Goal: Transaction & Acquisition: Download file/media

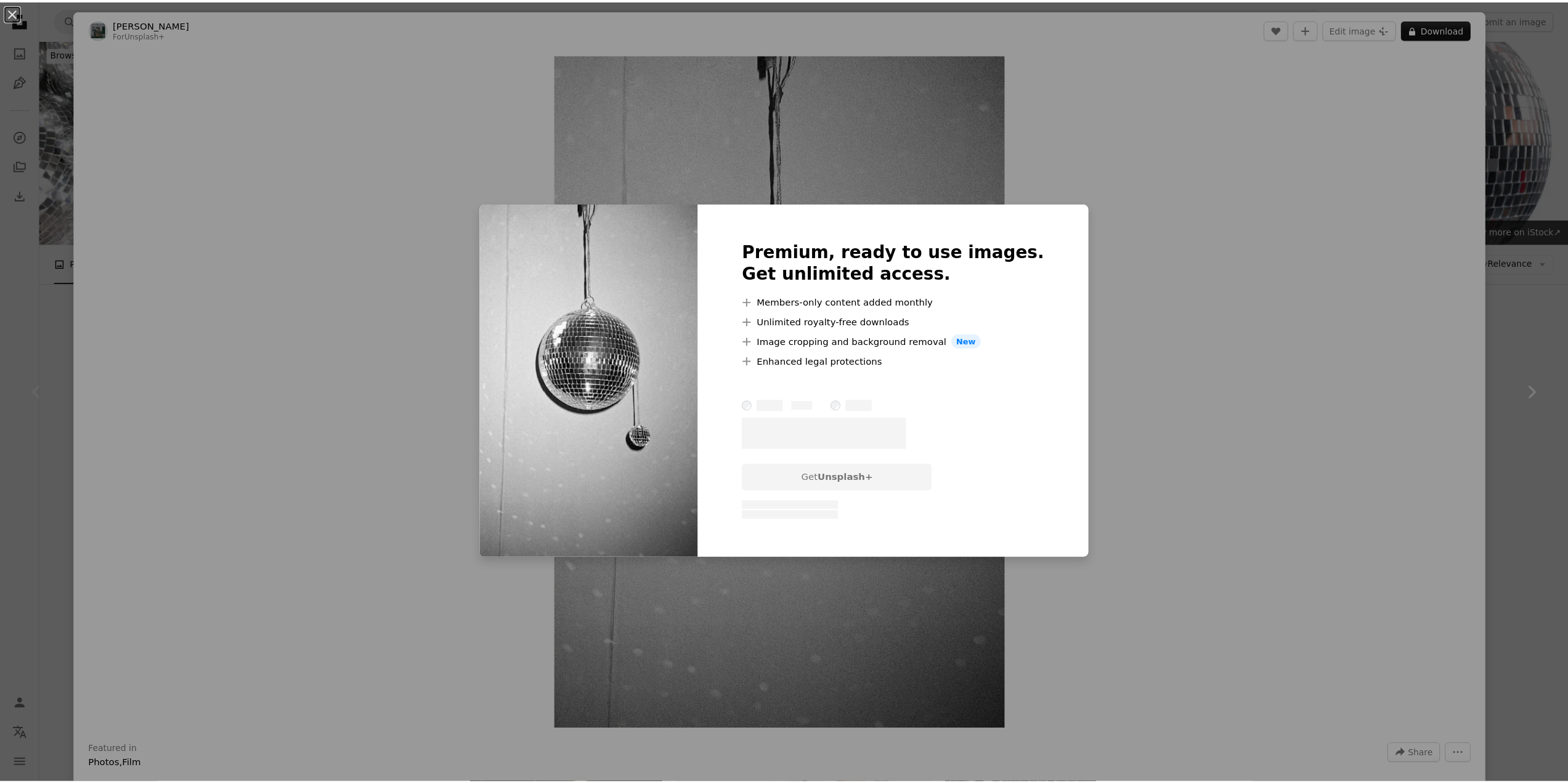
scroll to position [82, 0]
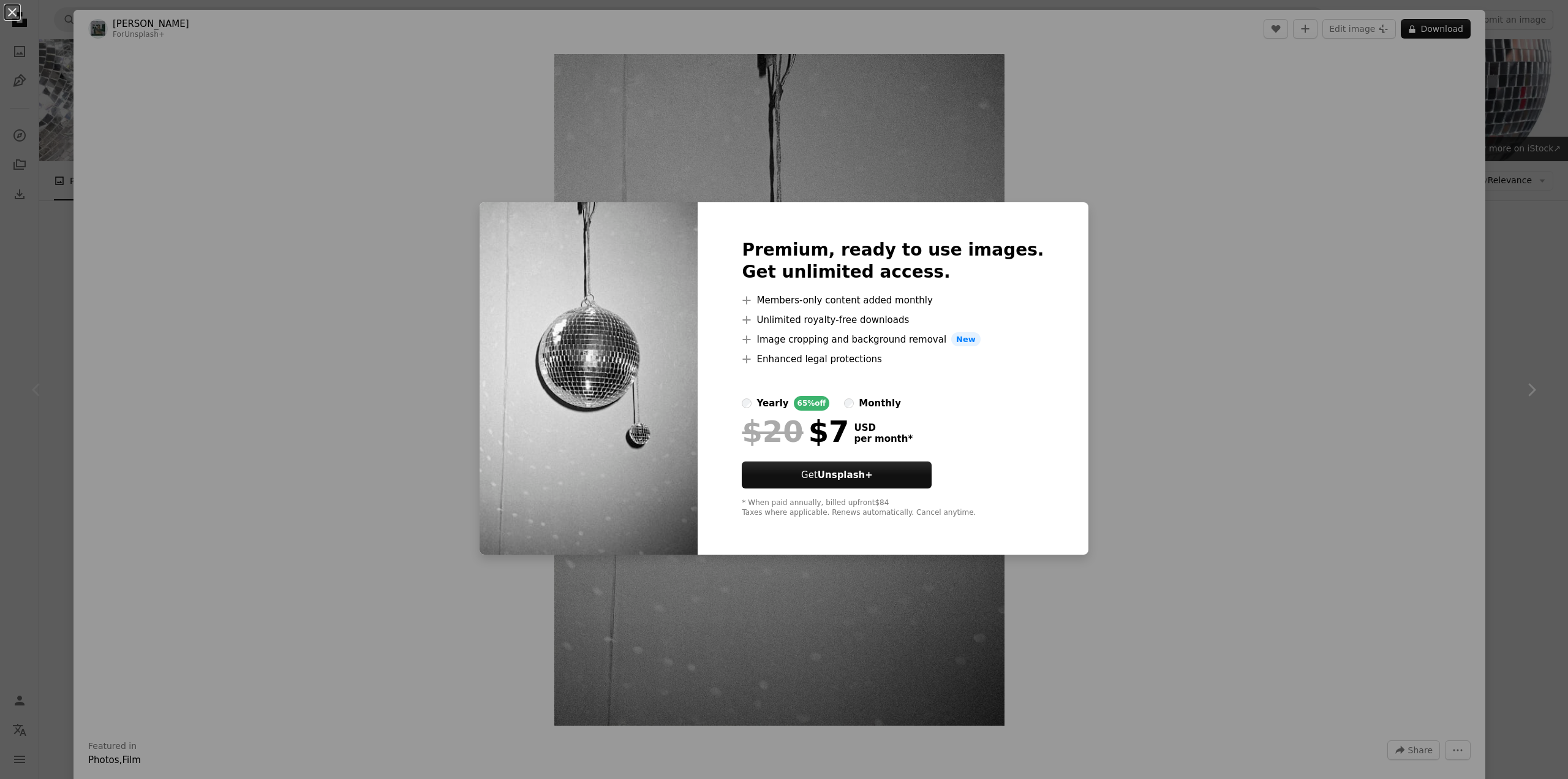
click at [1108, 216] on div "An X shape Premium, ready to use images. Get unlimited access. A plus sign Memb…" at bounding box center [784, 390] width 1568 height 779
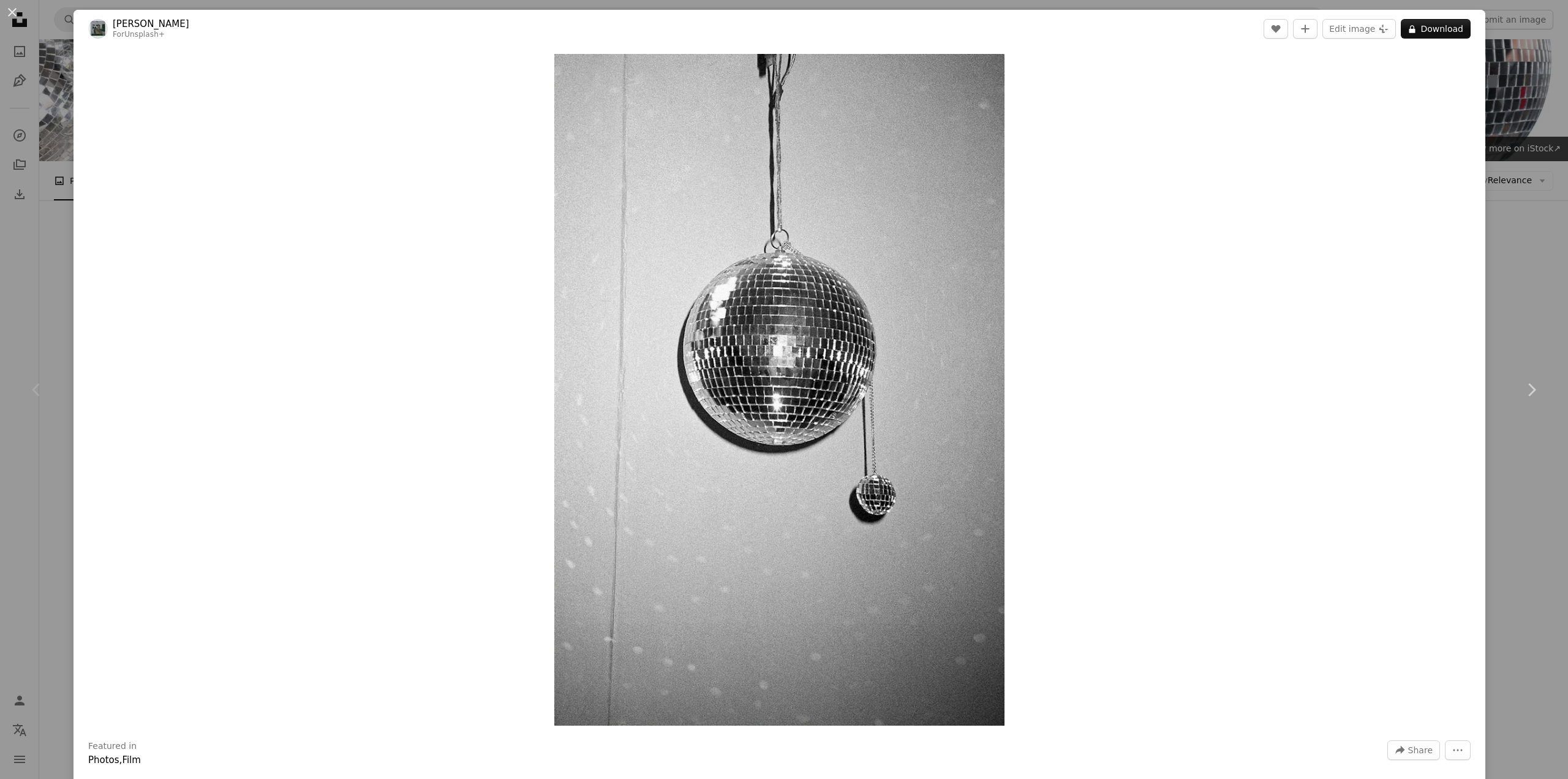
click at [8, 325] on div "An X shape Chevron left Chevron right [PERSON_NAME] For Unsplash+ A heart A plu…" at bounding box center [784, 390] width 1568 height 779
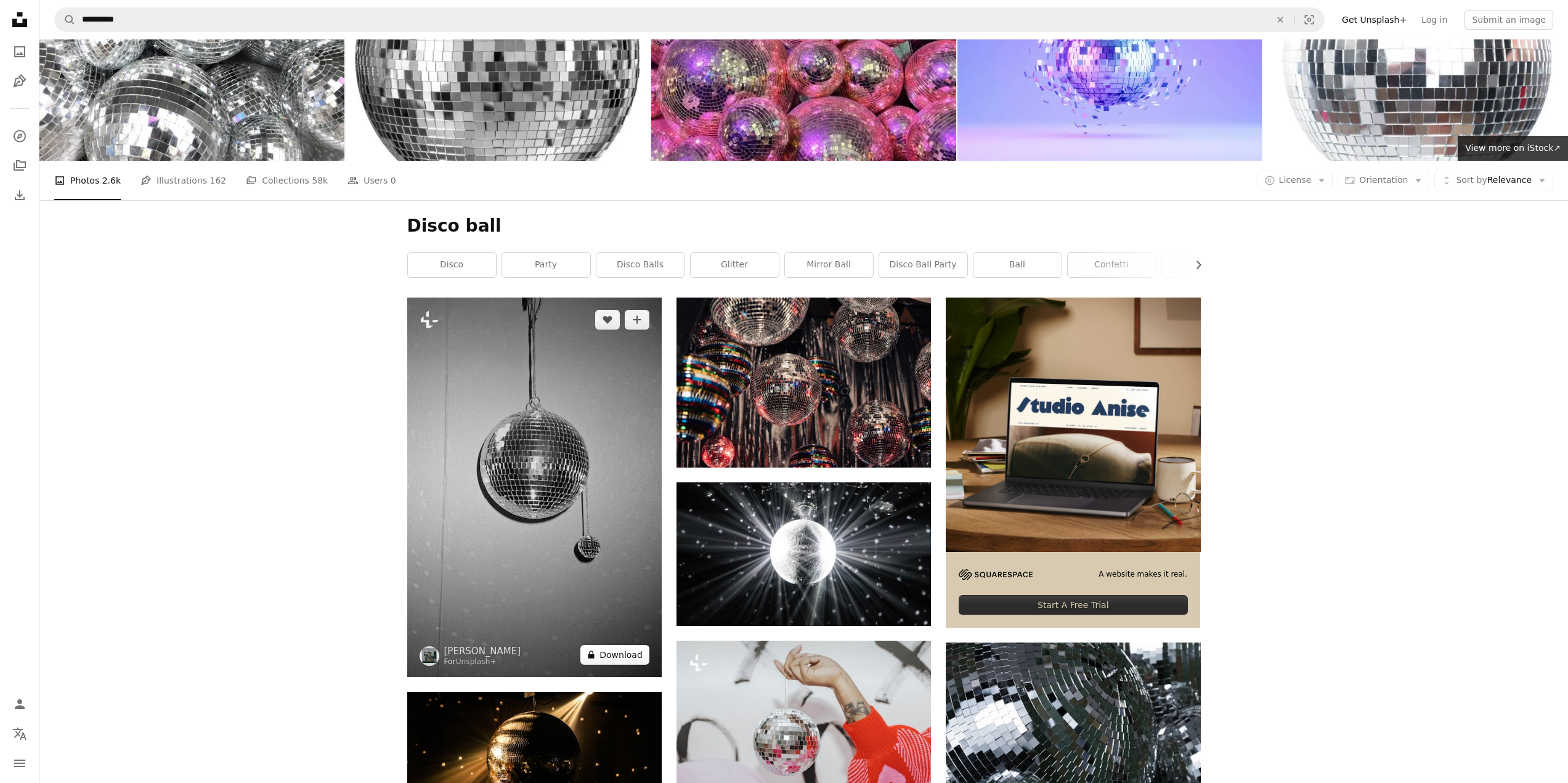
click at [640, 648] on button "A lock Download" at bounding box center [615, 655] width 69 height 20
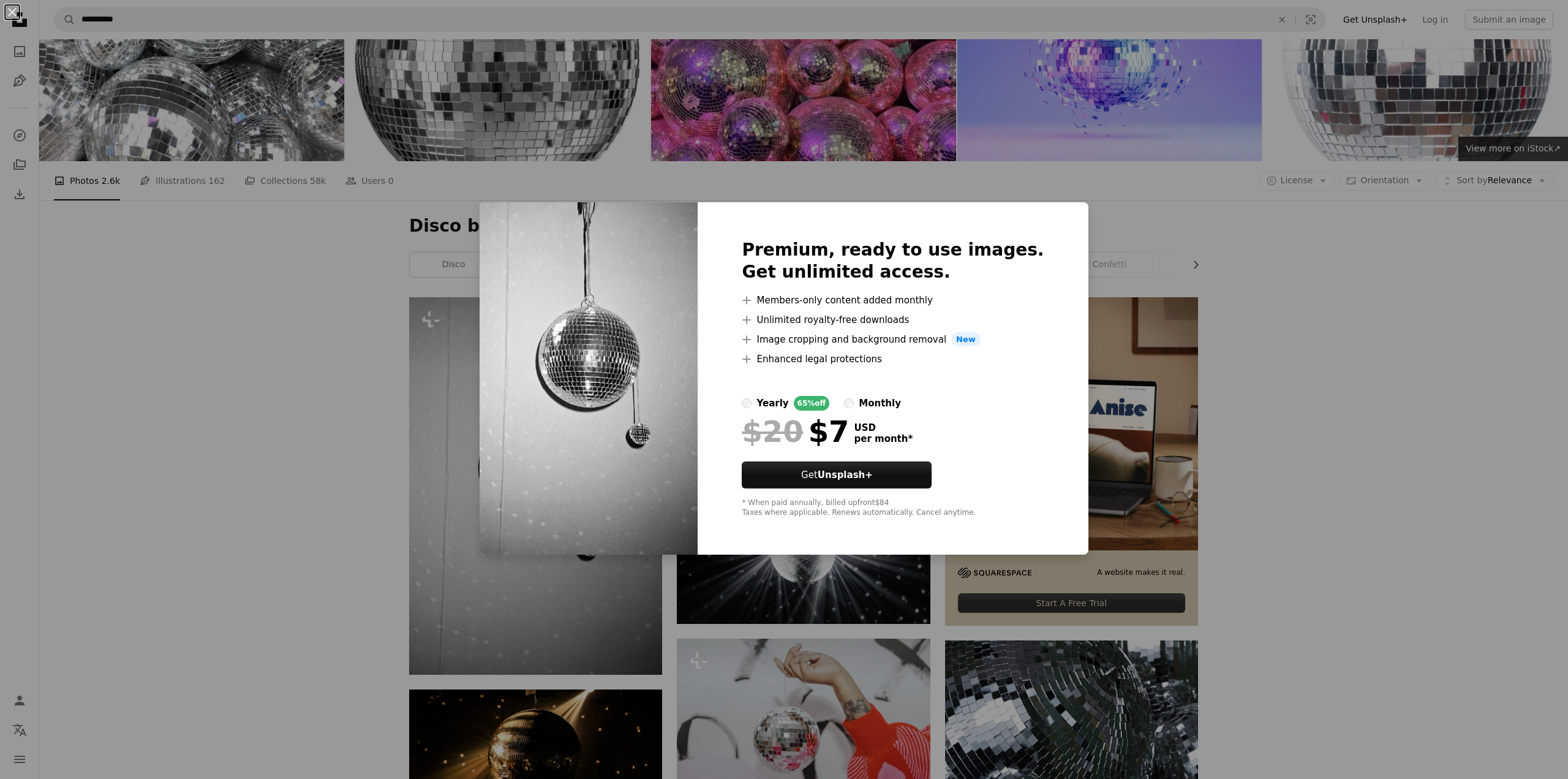
click at [551, 255] on img at bounding box center [589, 378] width 218 height 353
click at [426, 301] on div "An X shape Premium, ready to use images. Get unlimited access. A plus sign Memb…" at bounding box center [784, 390] width 1568 height 779
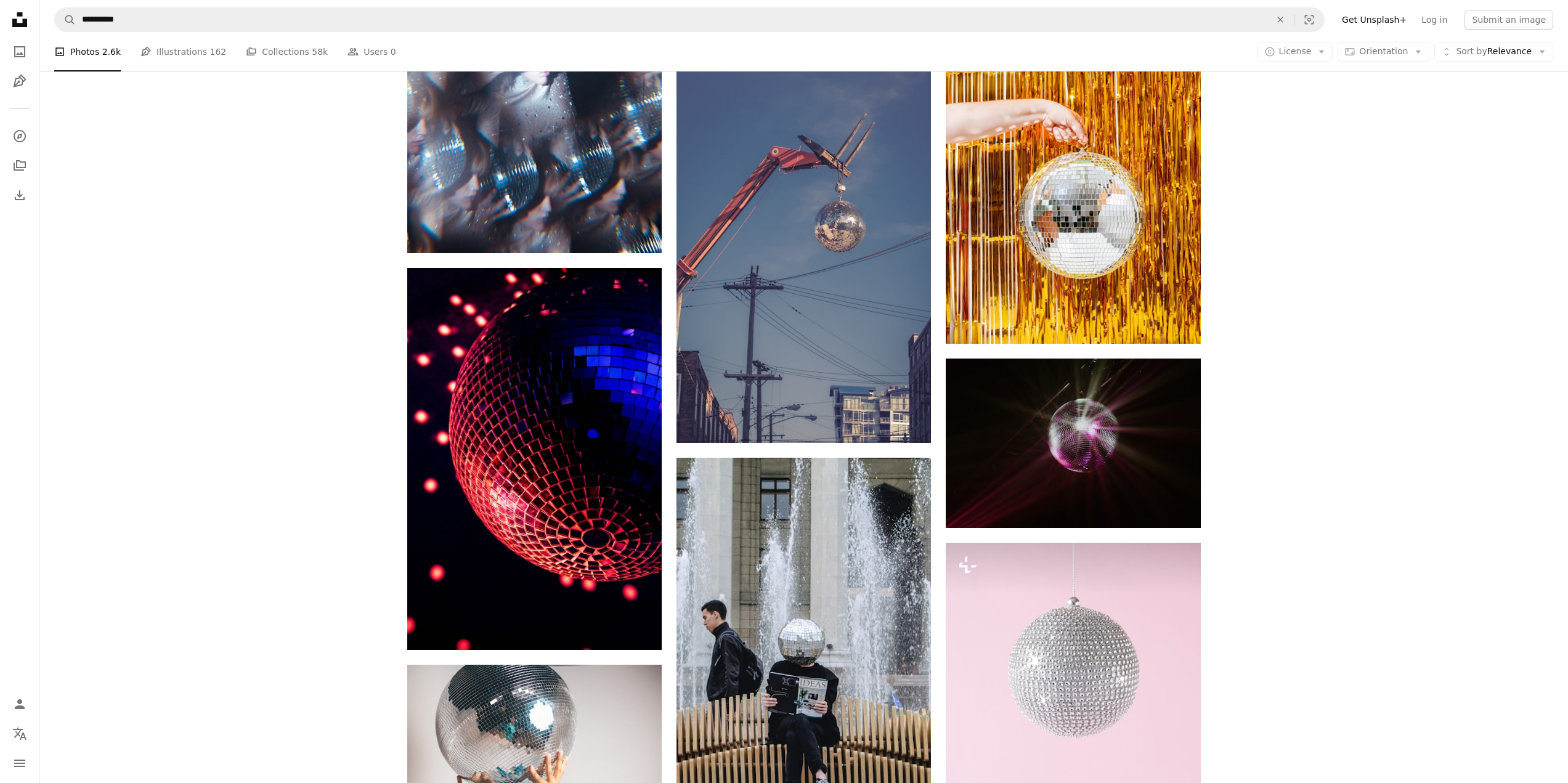
scroll to position [2423, 0]
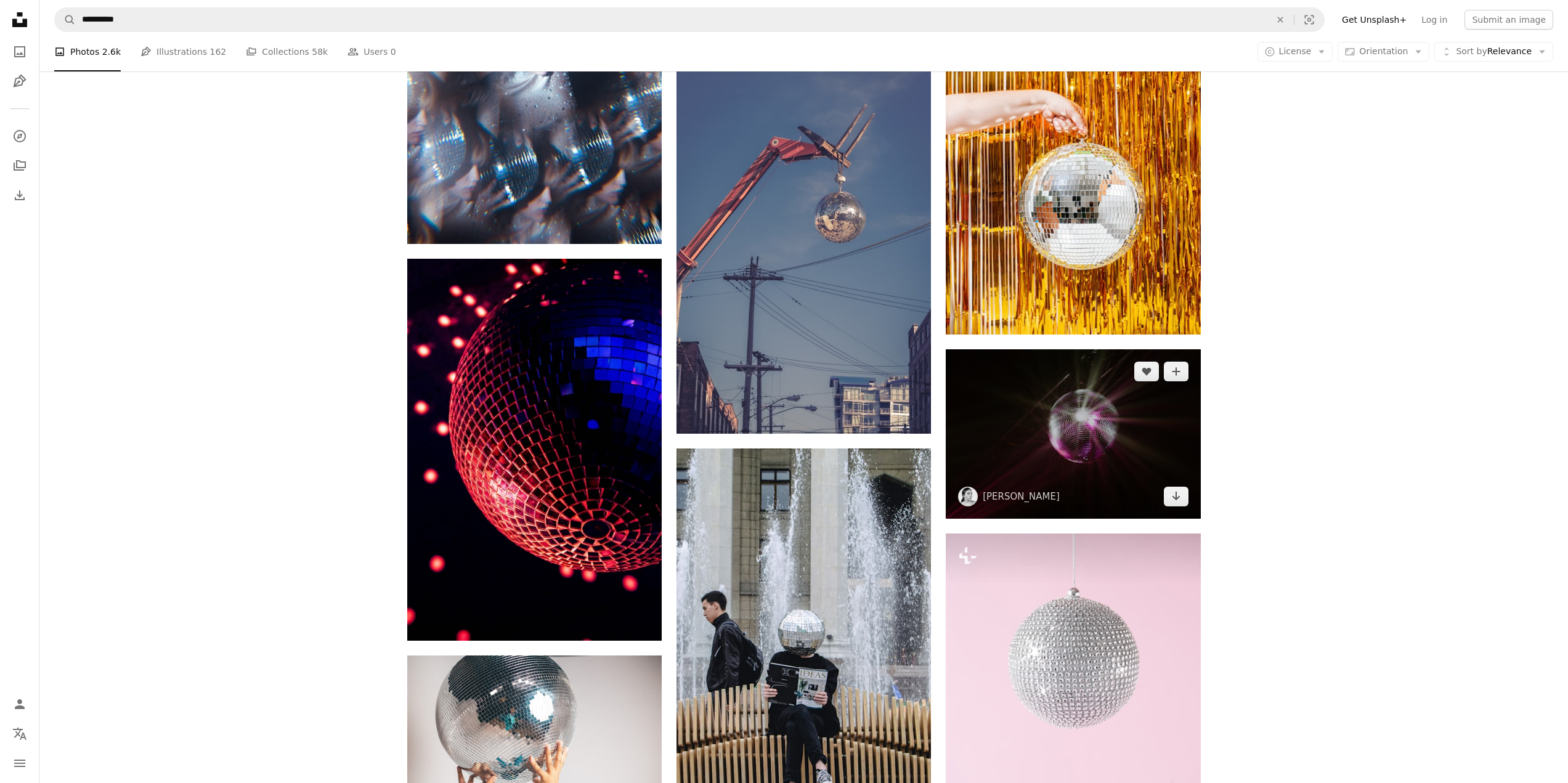
click at [1056, 437] on img at bounding box center [1072, 433] width 254 height 169
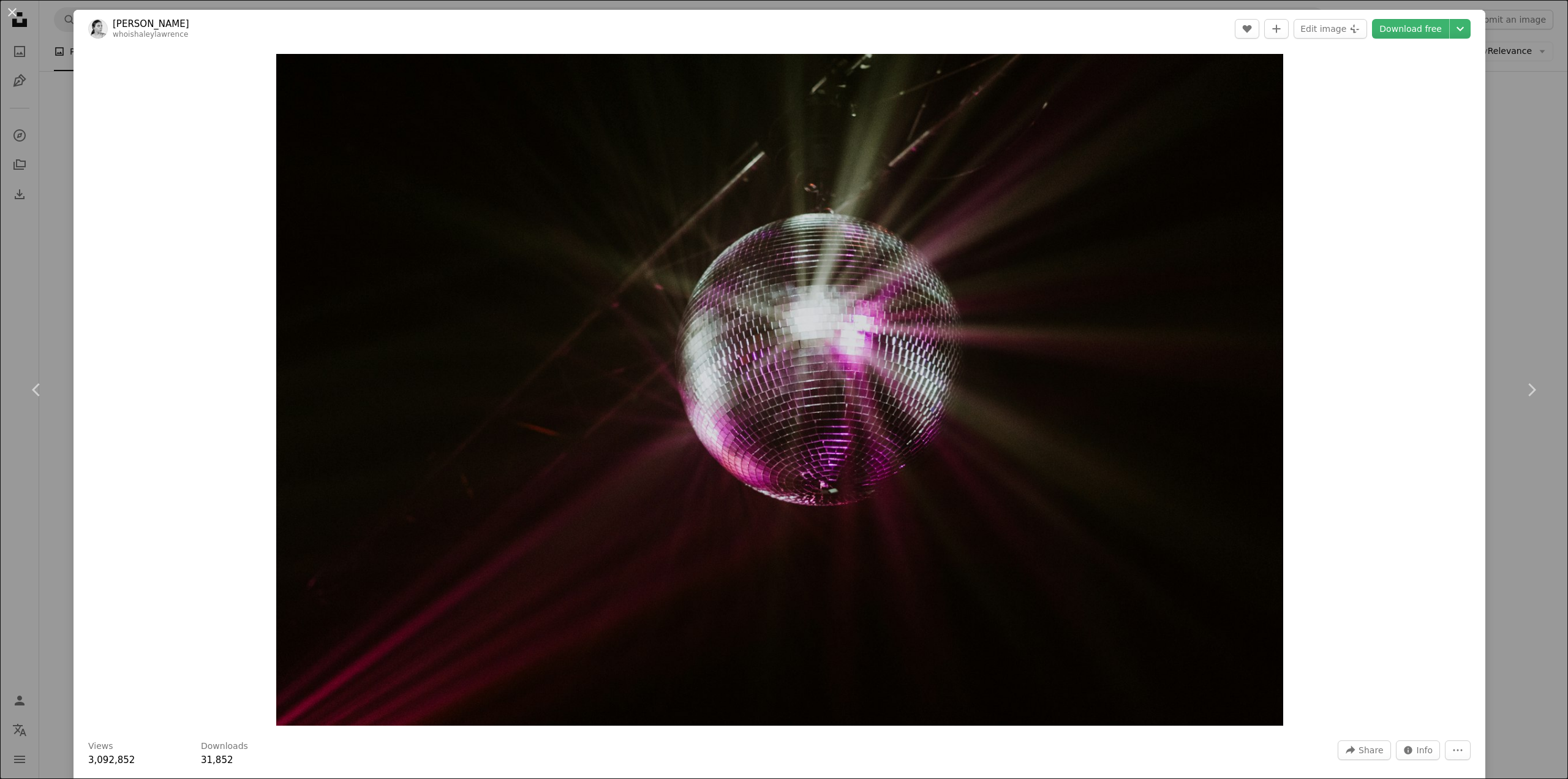
click at [1494, 182] on div "An X shape Chevron left Chevron right [PERSON_NAME] whoishaleylawrence A heart …" at bounding box center [784, 390] width 1568 height 779
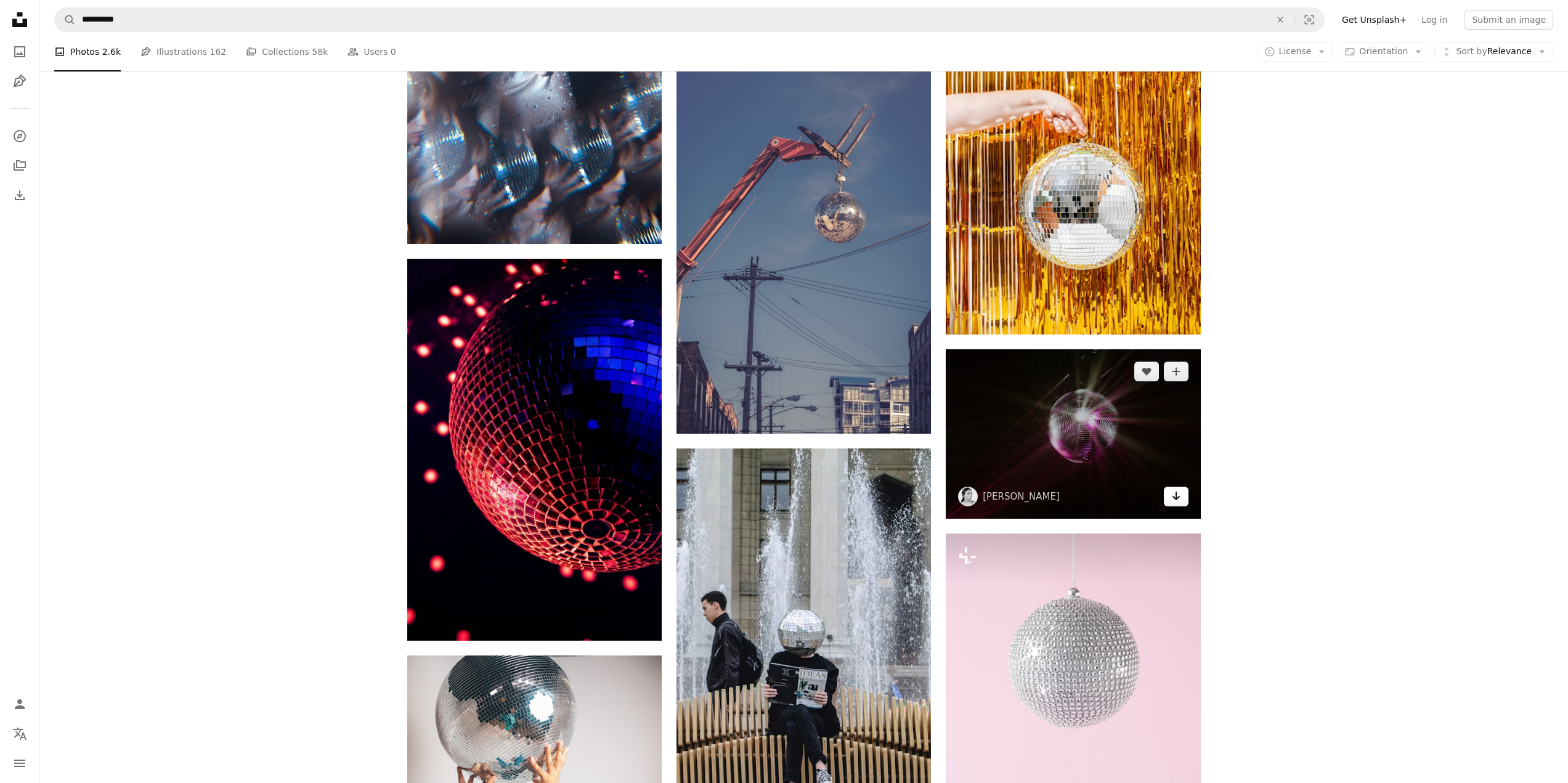
click at [1173, 492] on icon "Arrow pointing down" at bounding box center [1176, 496] width 10 height 15
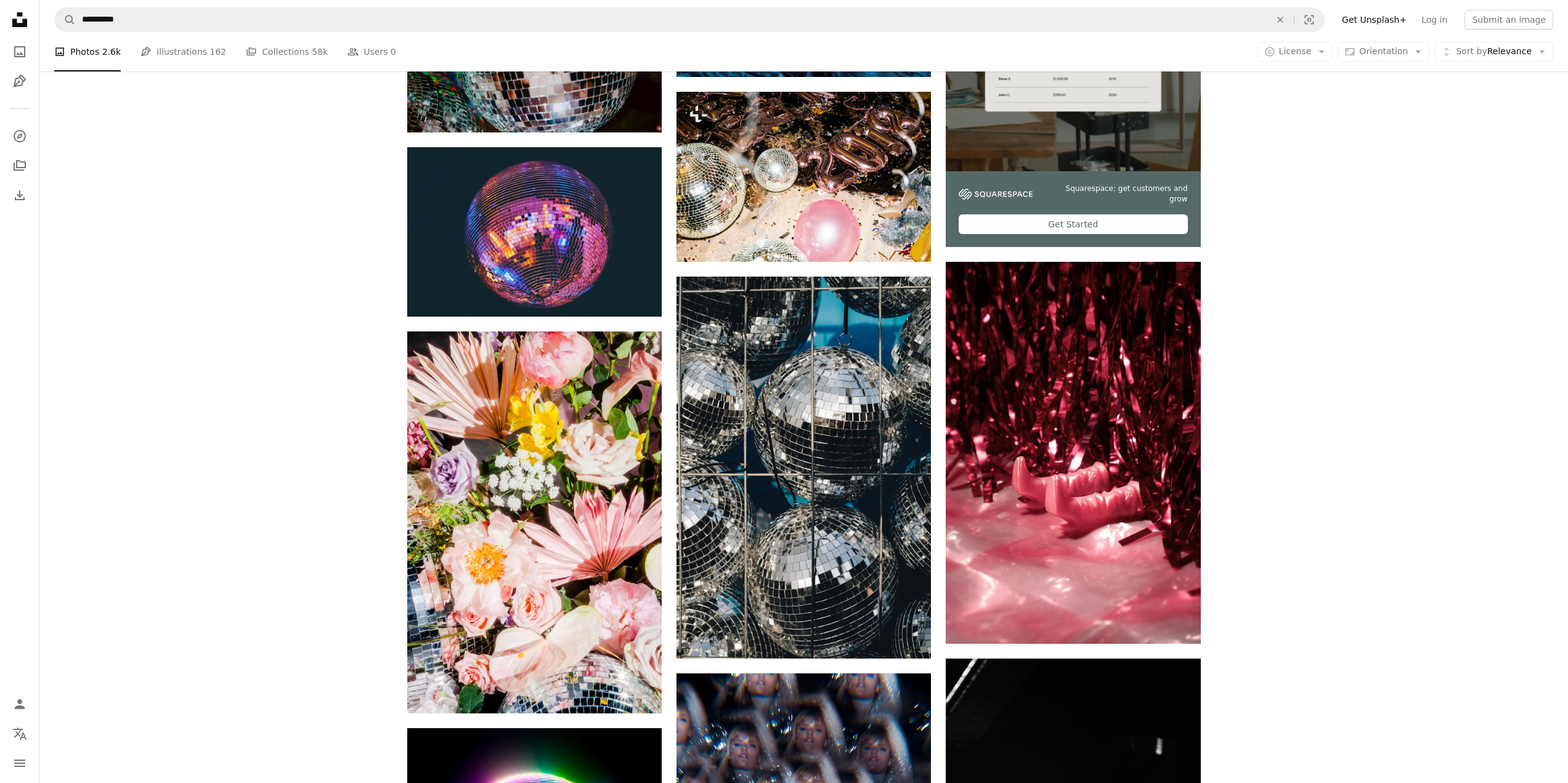
scroll to position [6980, 0]
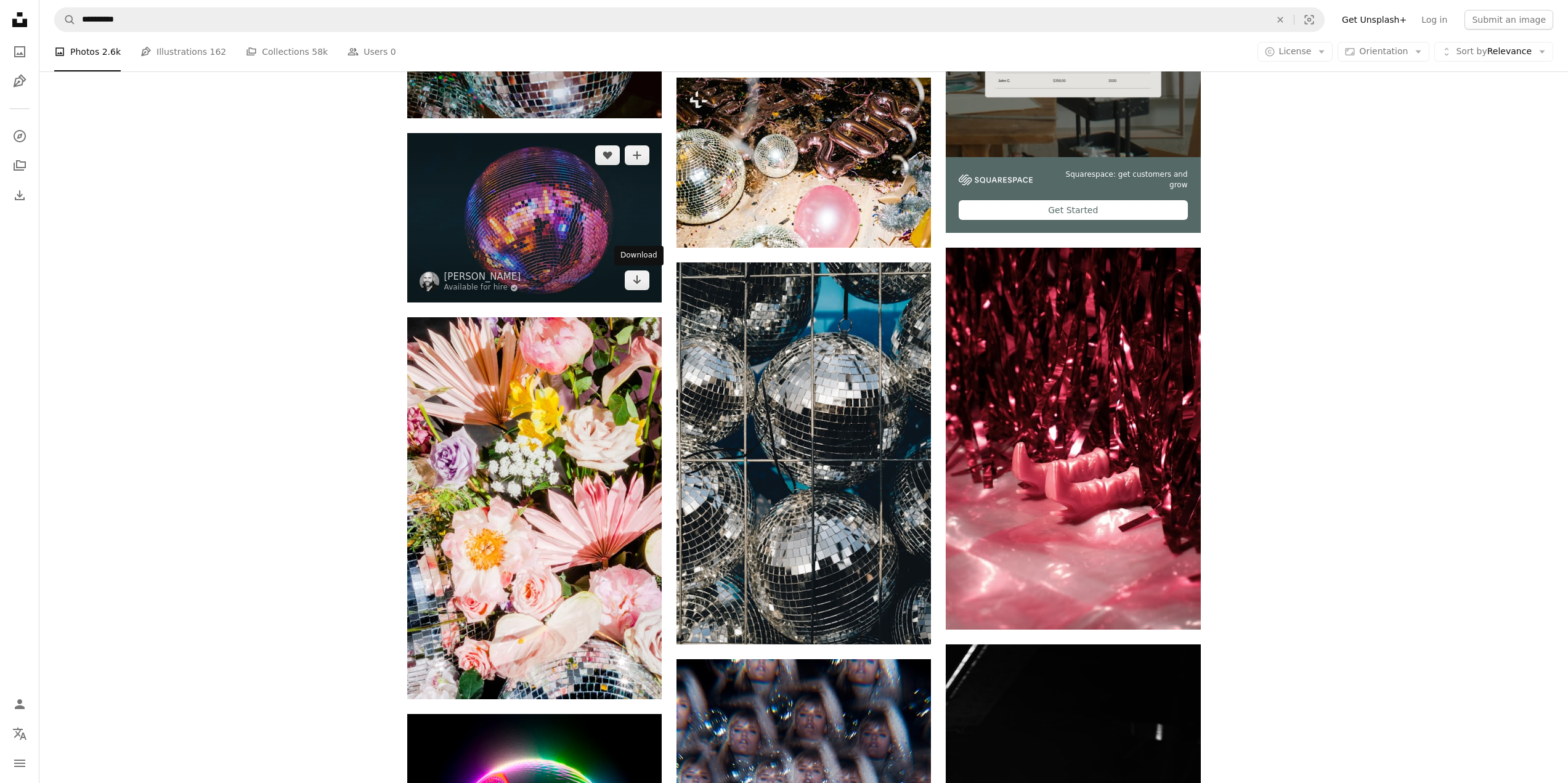
drag, startPoint x: 649, startPoint y: 273, endPoint x: 638, endPoint y: 248, distance: 27.3
click at [638, 248] on div "Download" at bounding box center [639, 256] width 50 height 20
click at [638, 286] on icon "Arrow pointing down" at bounding box center [637, 280] width 10 height 15
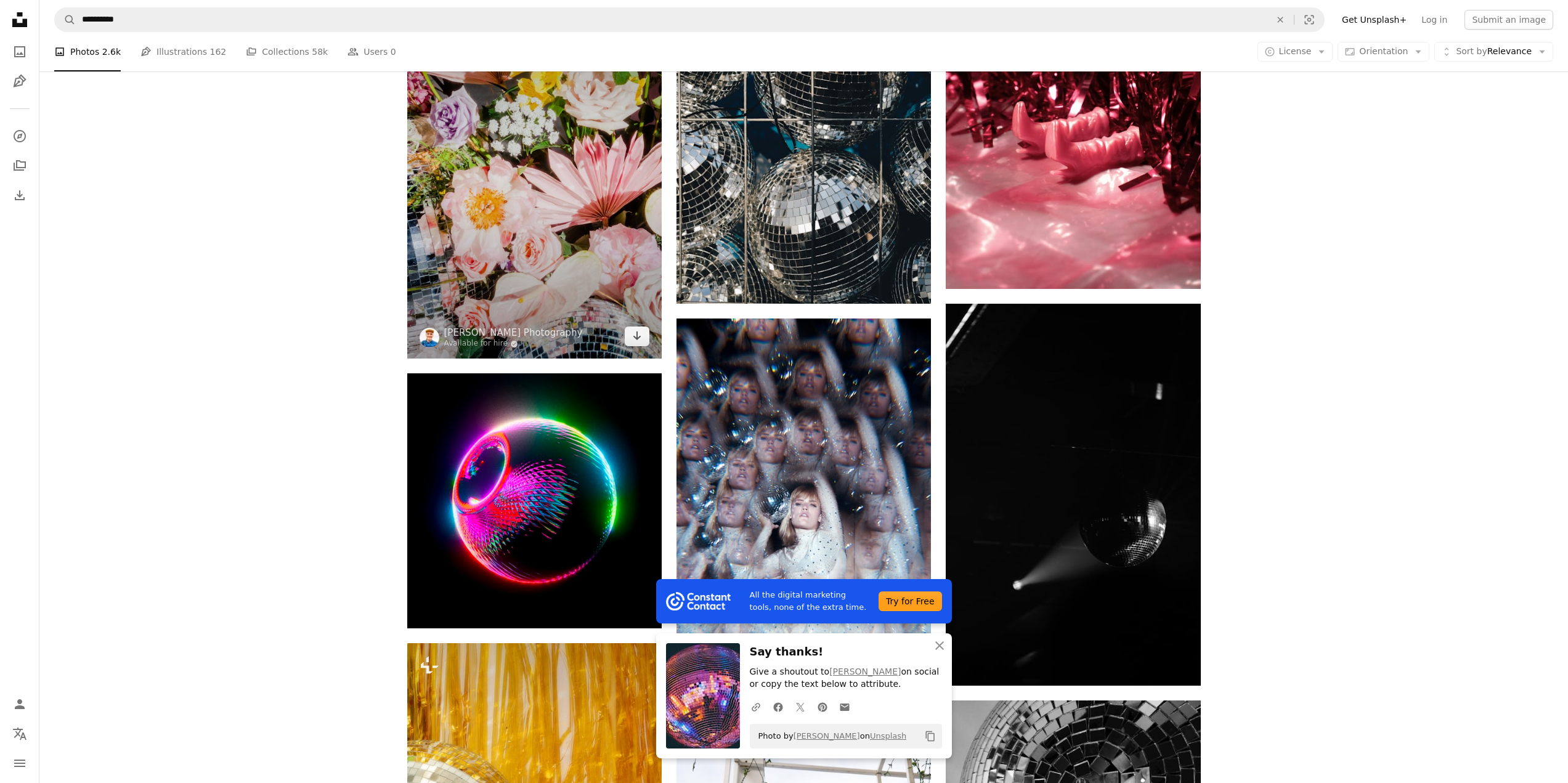
scroll to position [7473, 0]
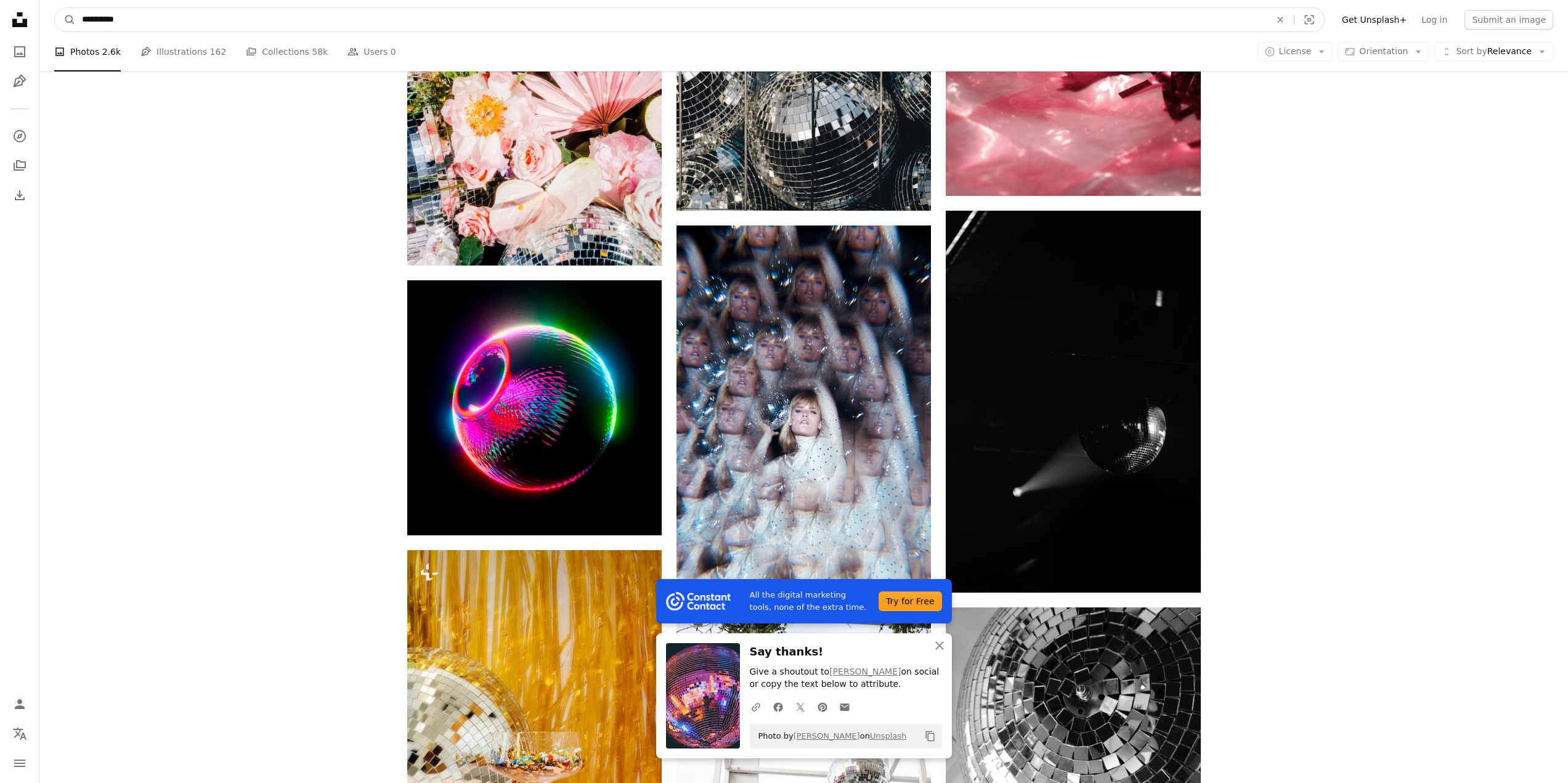
drag, startPoint x: 356, startPoint y: 21, endPoint x: 0, endPoint y: 7, distance: 356.3
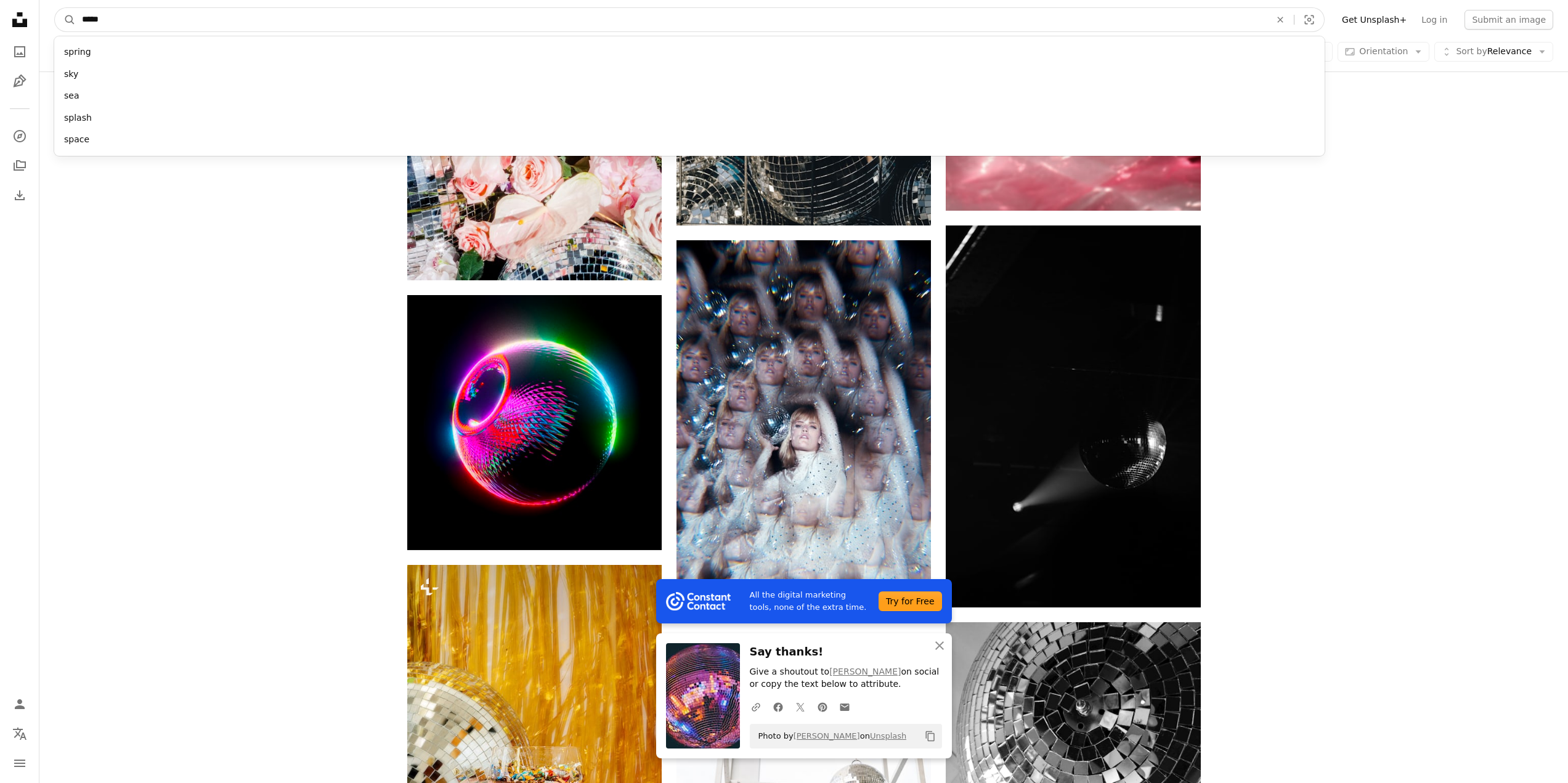
type input "****"
click at [55, 8] on button "A magnifying glass" at bounding box center [65, 19] width 21 height 23
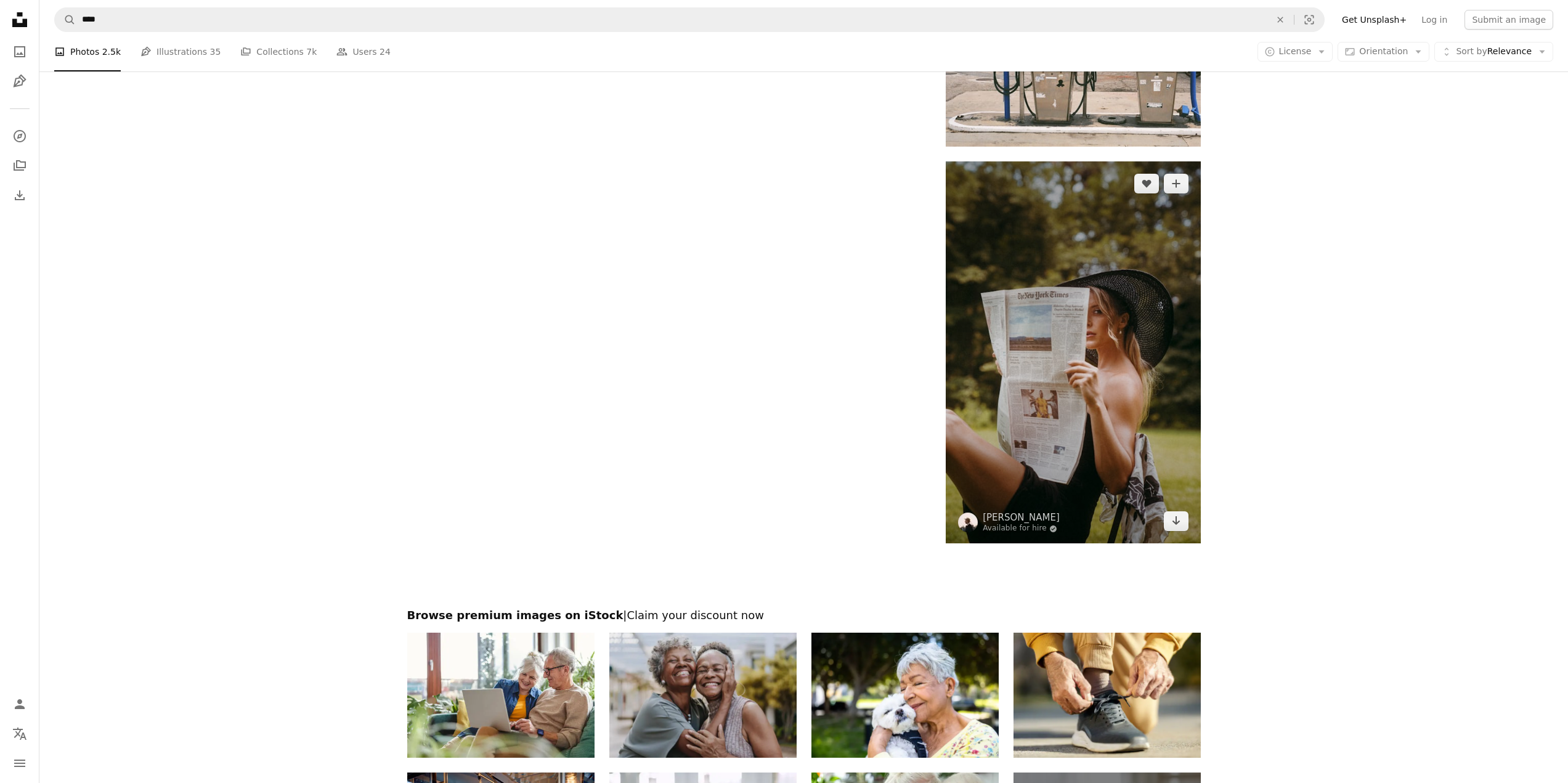
scroll to position [2438, 0]
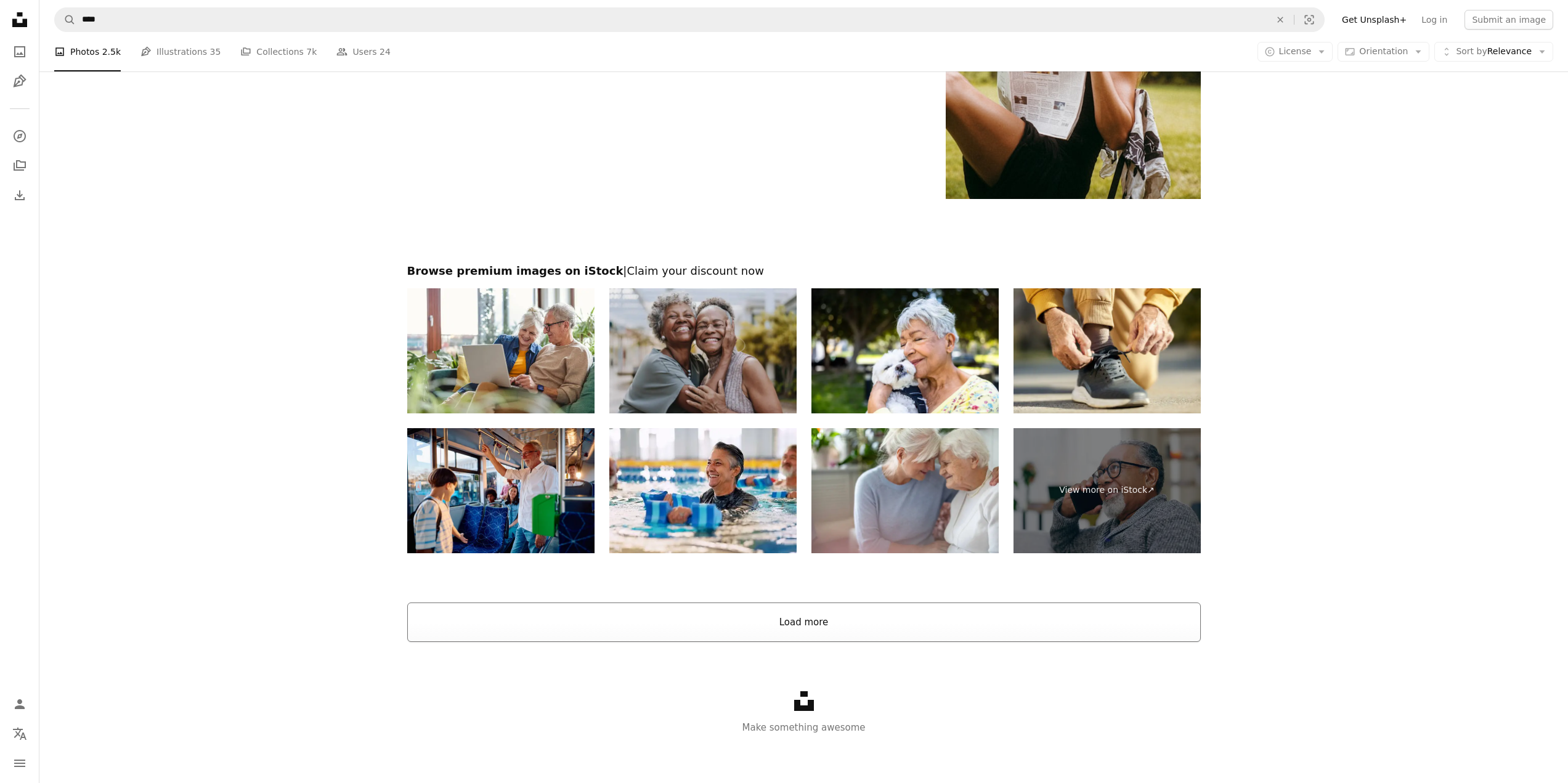
click at [953, 607] on button "Load more" at bounding box center [804, 622] width 794 height 40
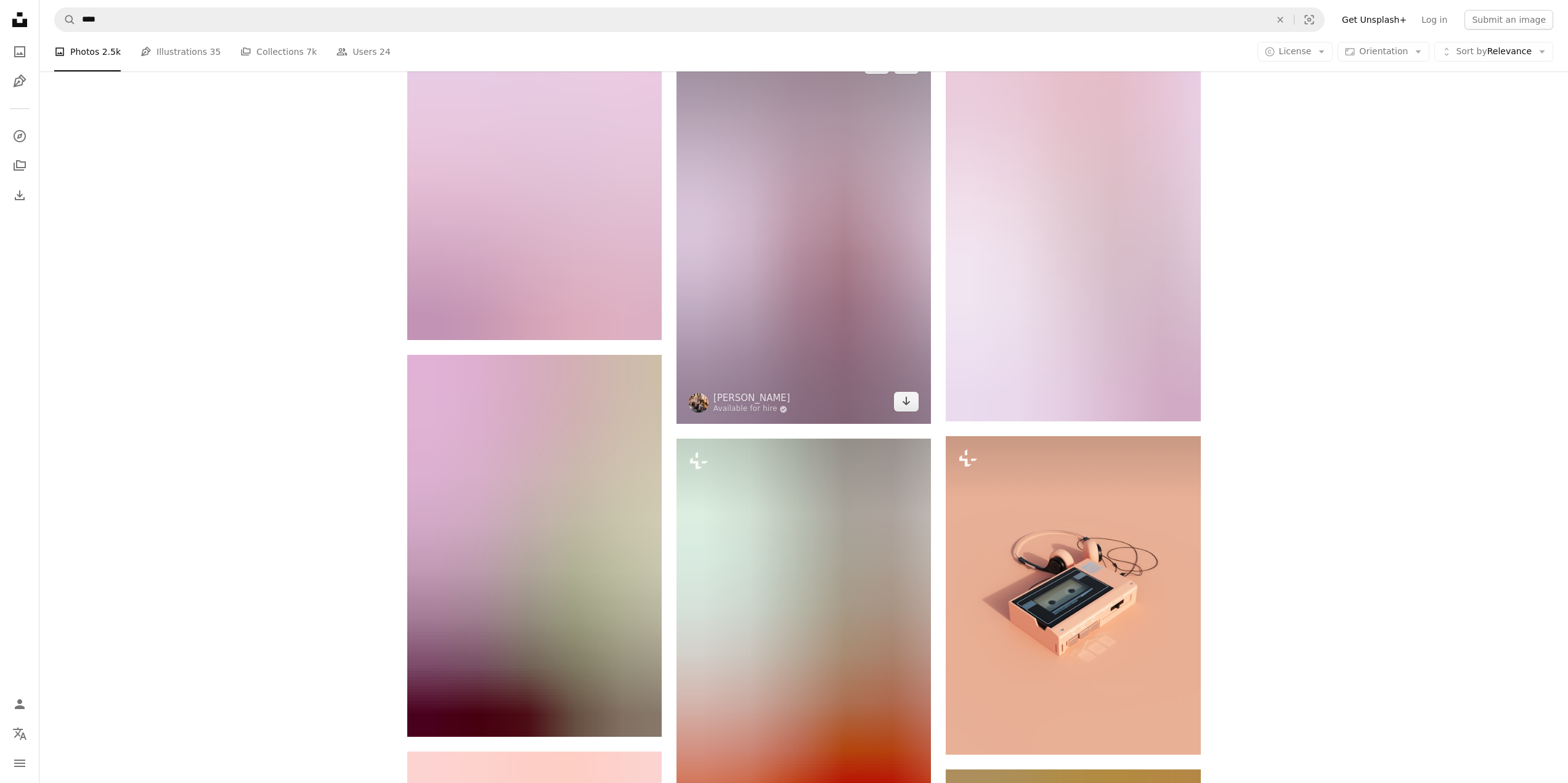
scroll to position [9952, 0]
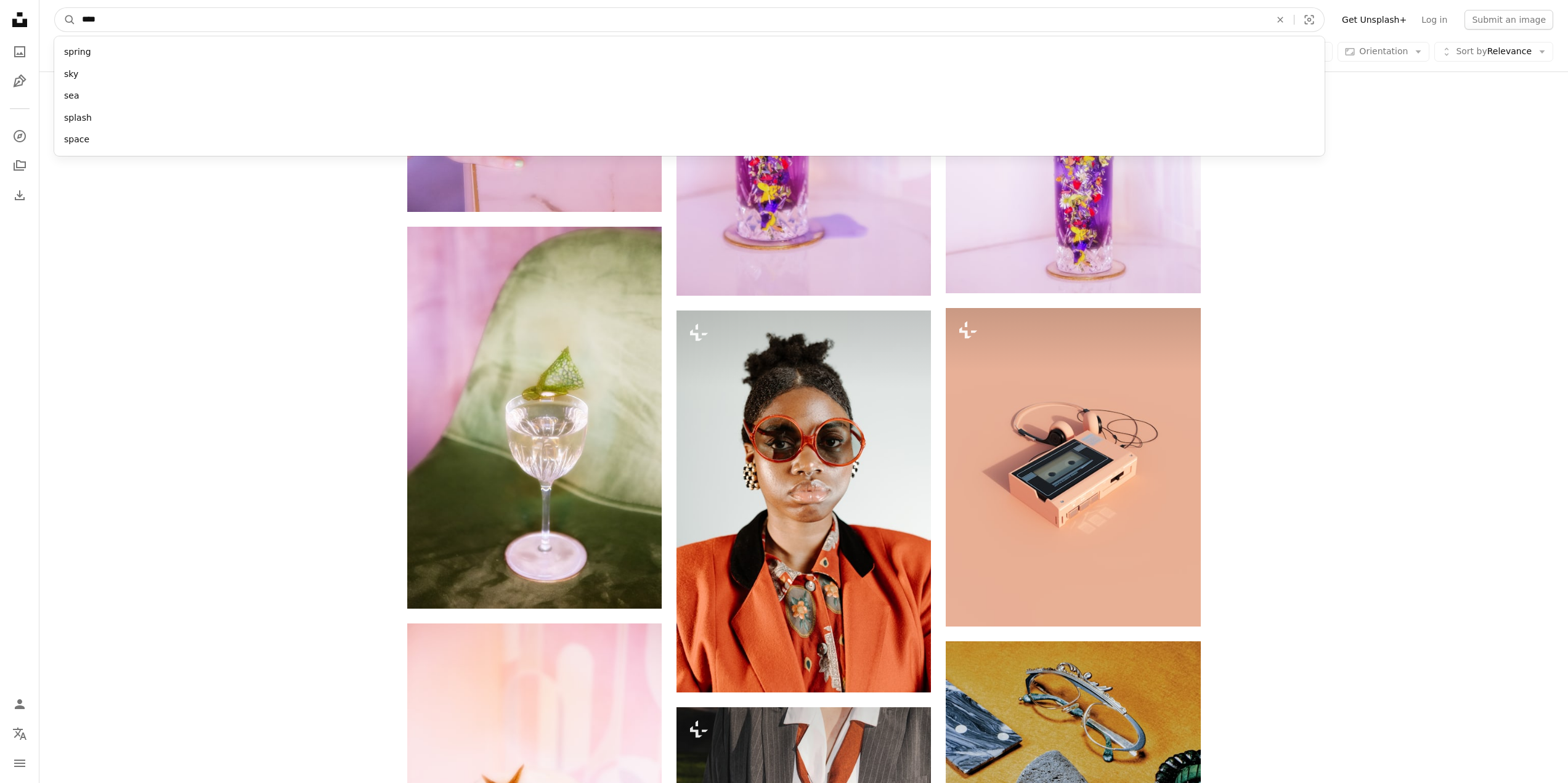
drag, startPoint x: 270, startPoint y: 19, endPoint x: 31, endPoint y: 38, distance: 239.8
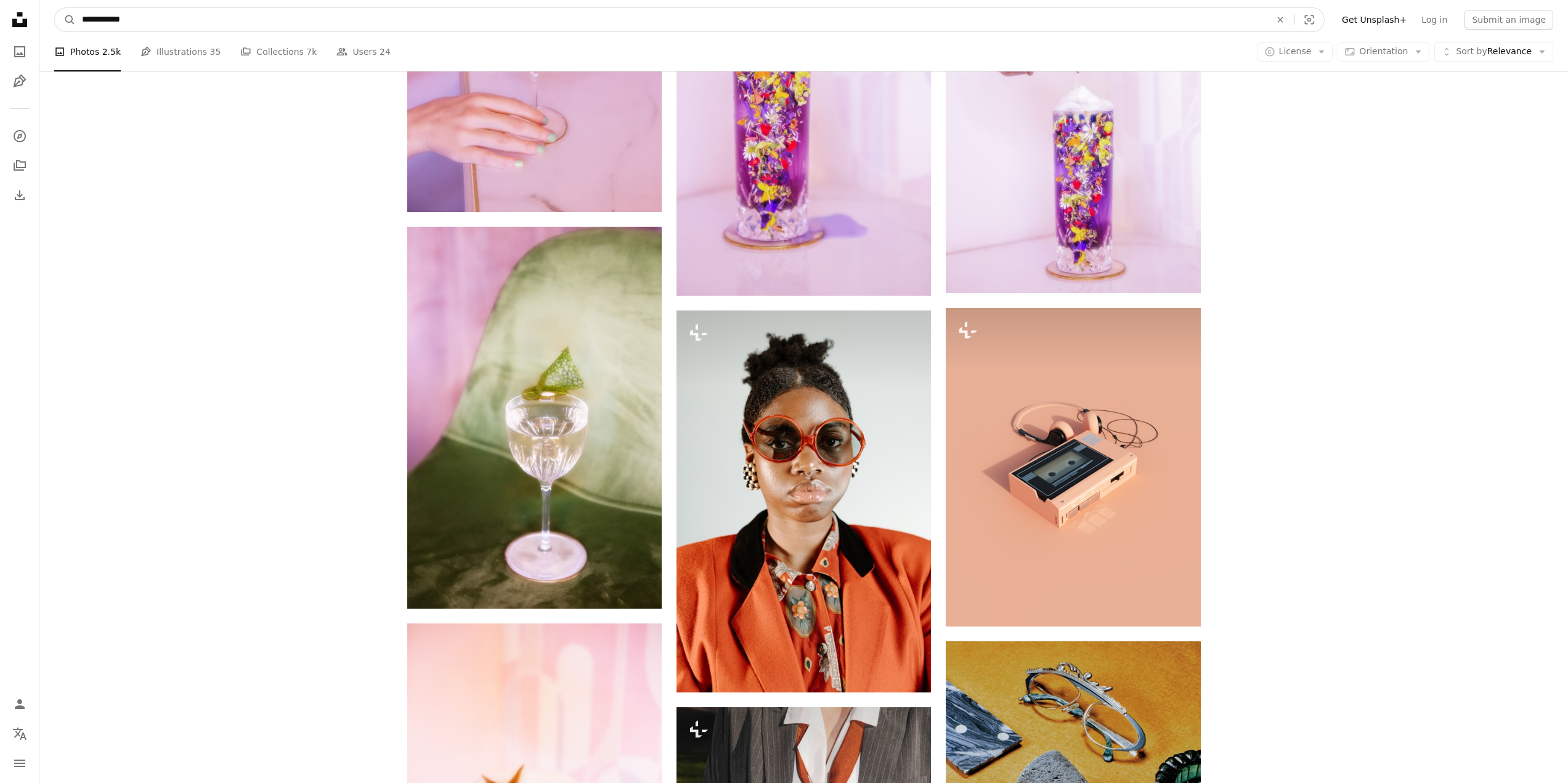
type input "**********"
click button "A magnifying glass" at bounding box center [65, 19] width 21 height 23
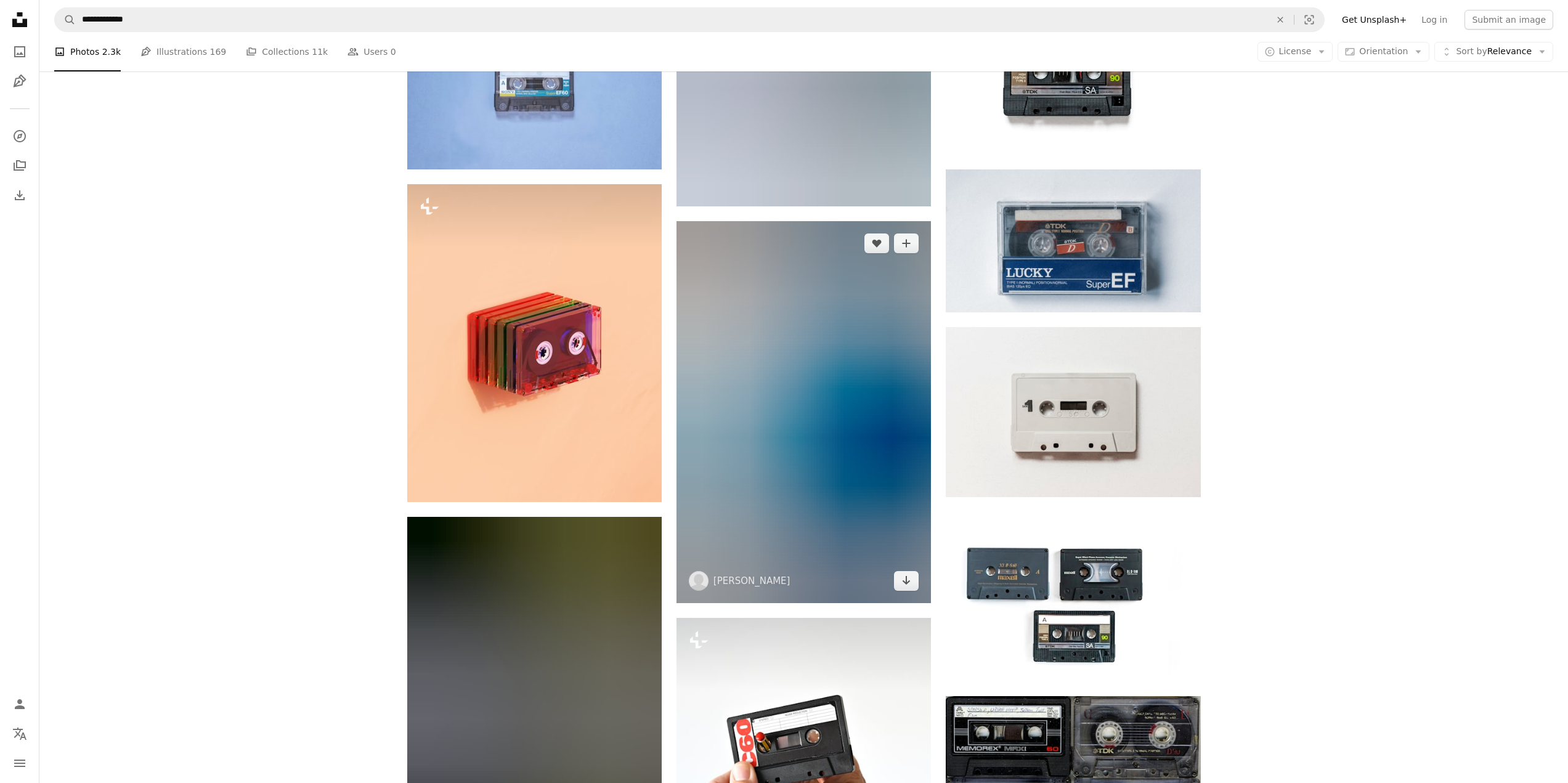
scroll to position [985, 0]
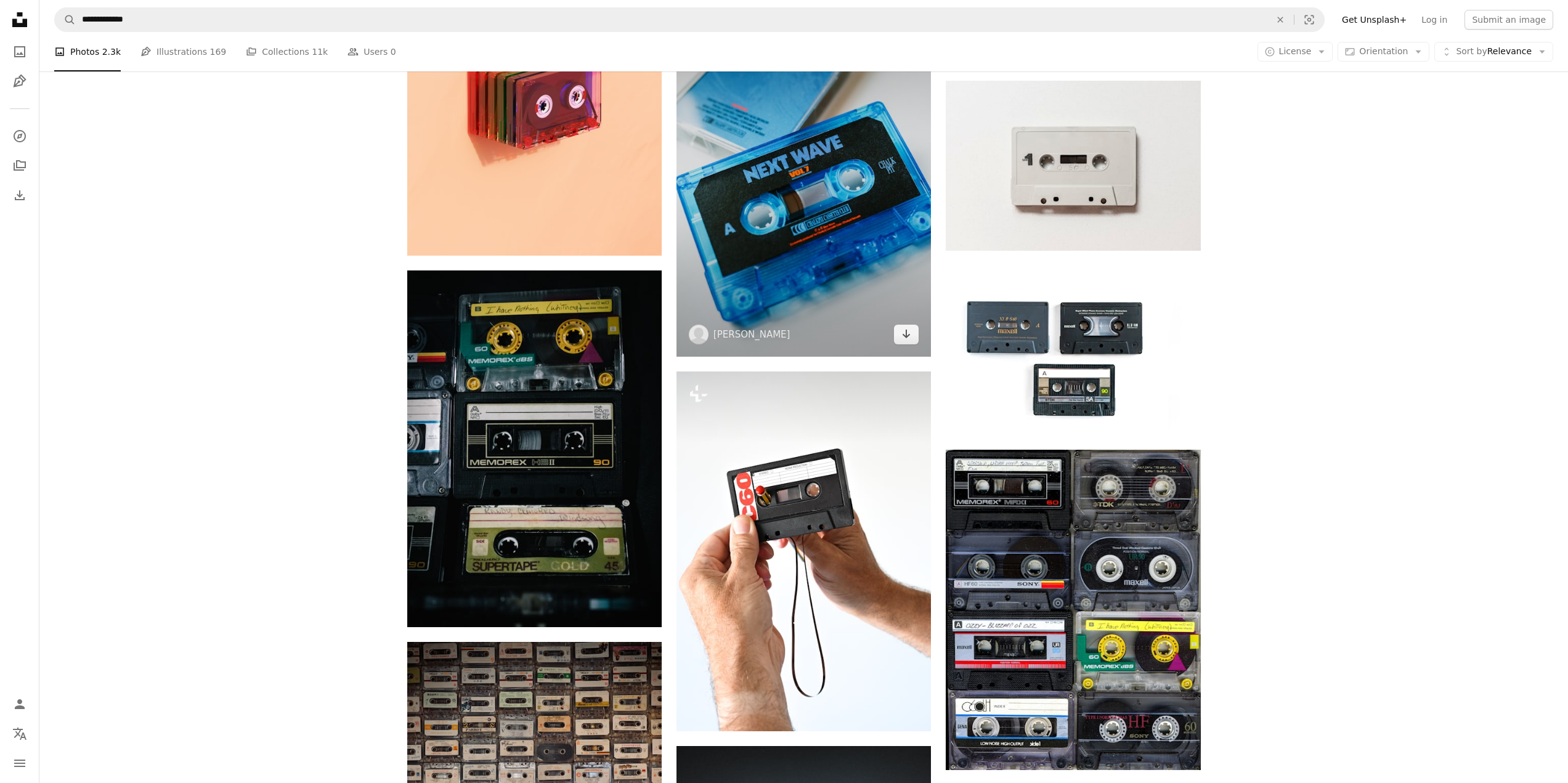
click at [834, 281] on img at bounding box center [803, 165] width 254 height 382
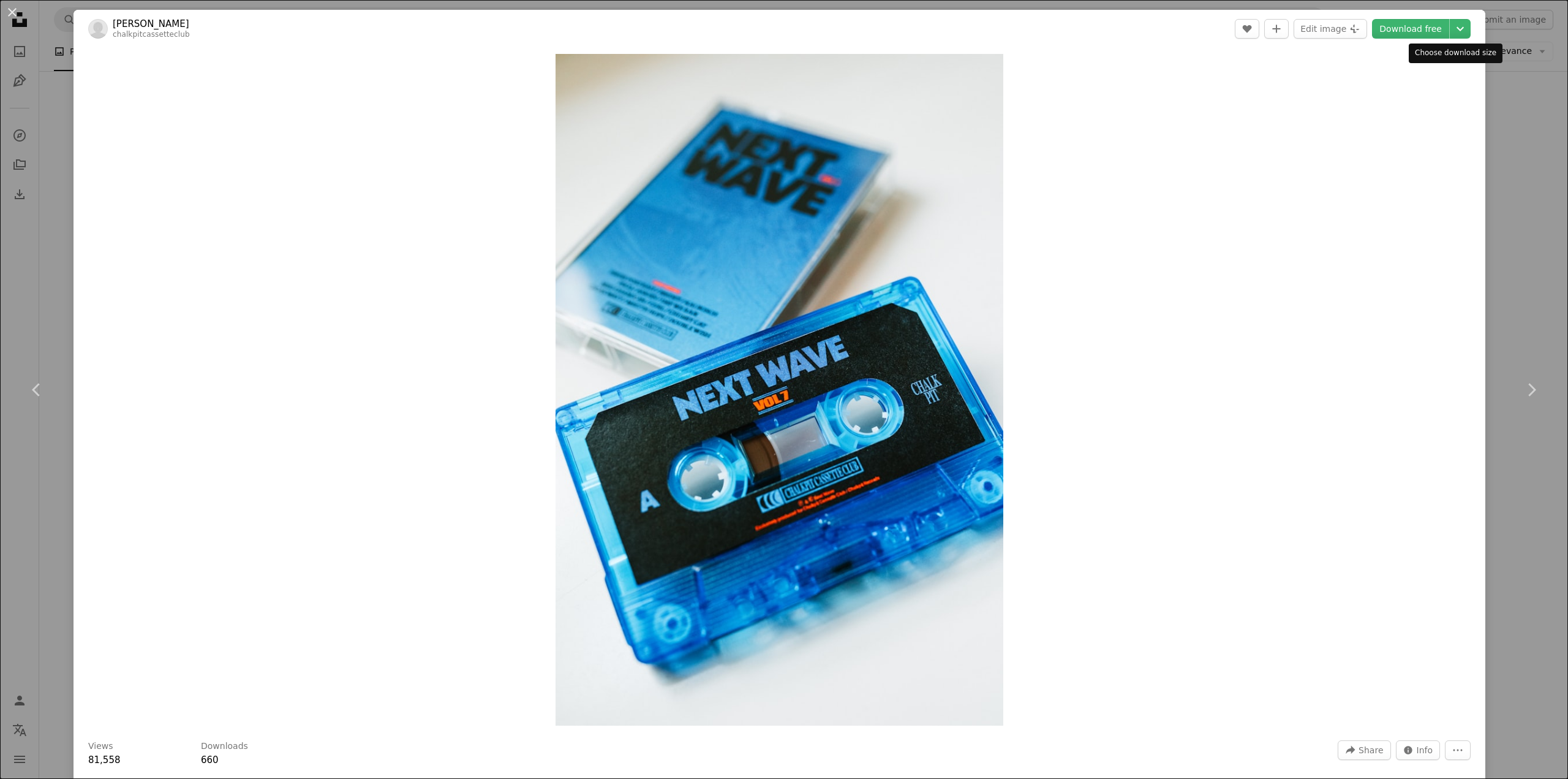
click at [1486, 36] on div "An X shape Chevron left Chevron right [PERSON_NAME] chalkpitcassetteclub A hear…" at bounding box center [784, 390] width 1568 height 779
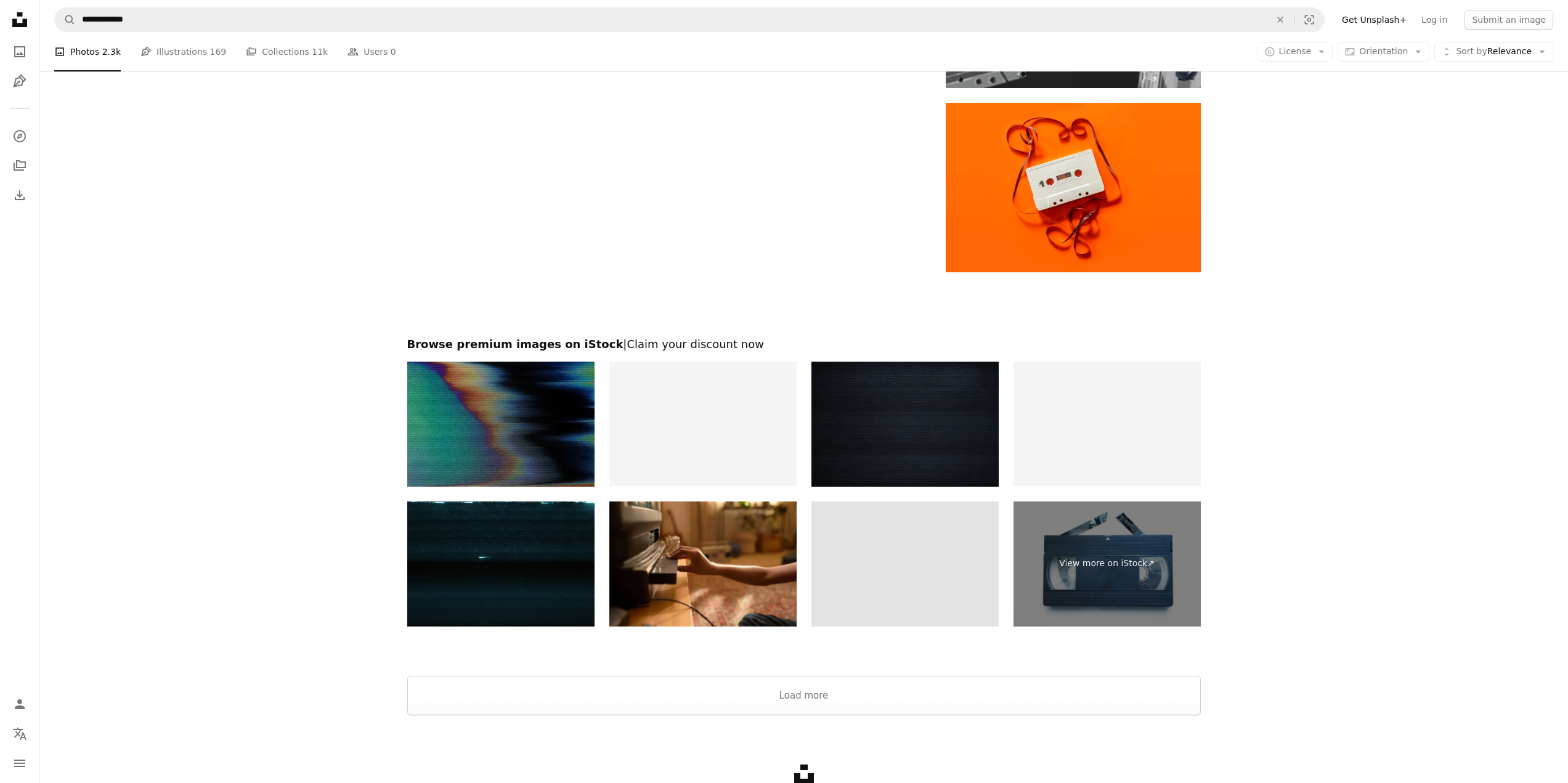
scroll to position [2341, 0]
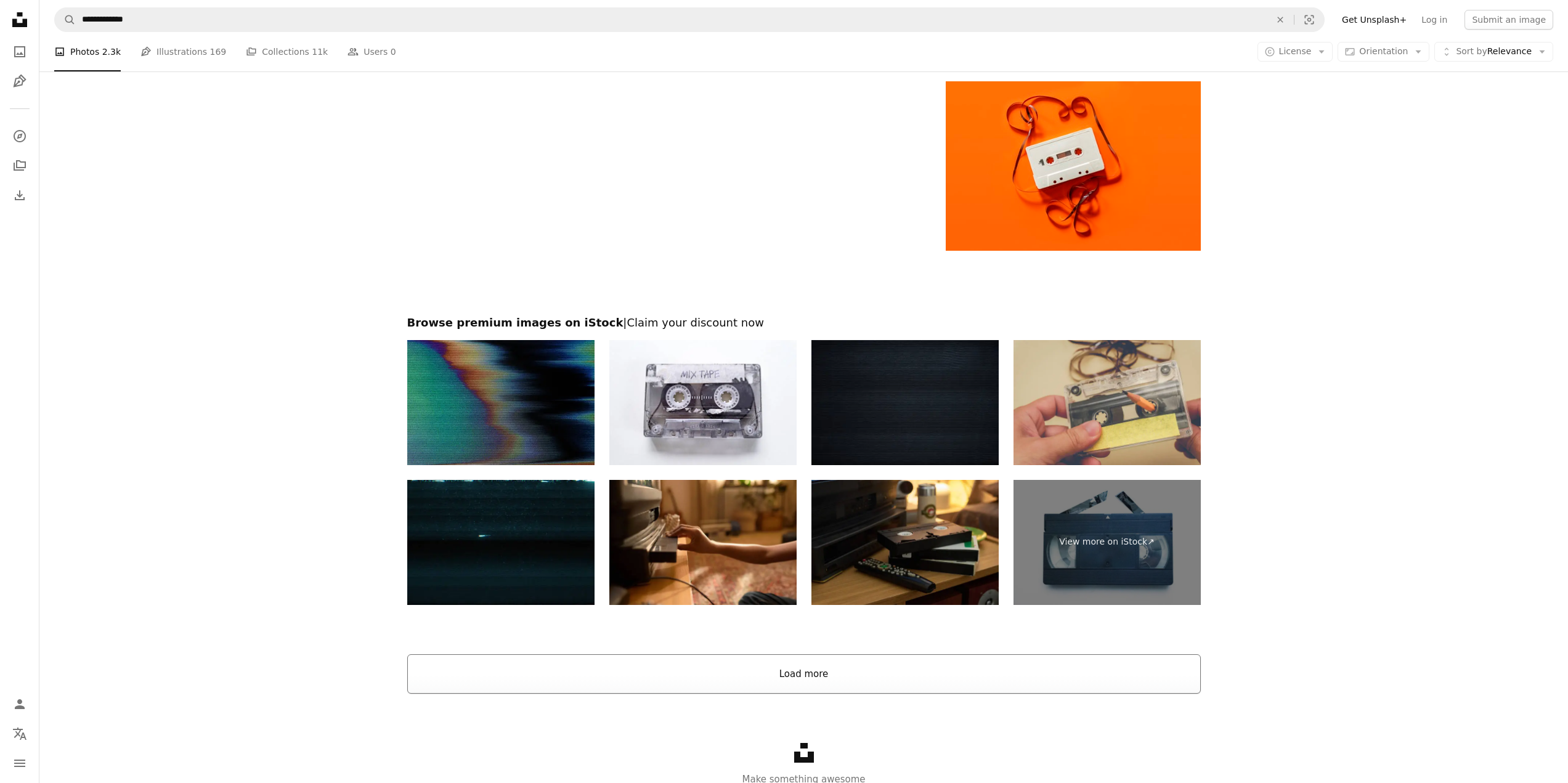
click at [993, 667] on button "Load more" at bounding box center [804, 674] width 794 height 40
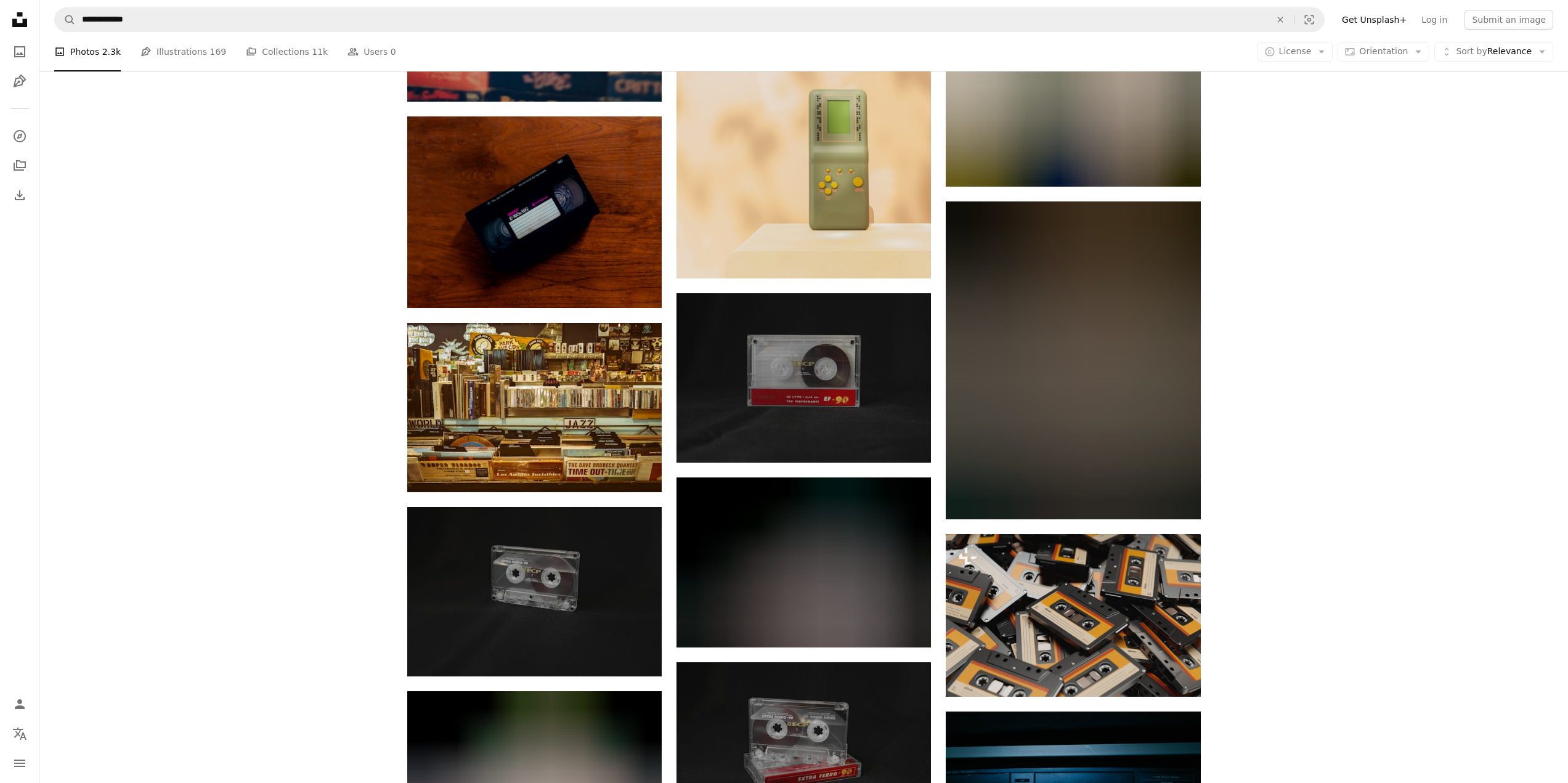
scroll to position [14351, 0]
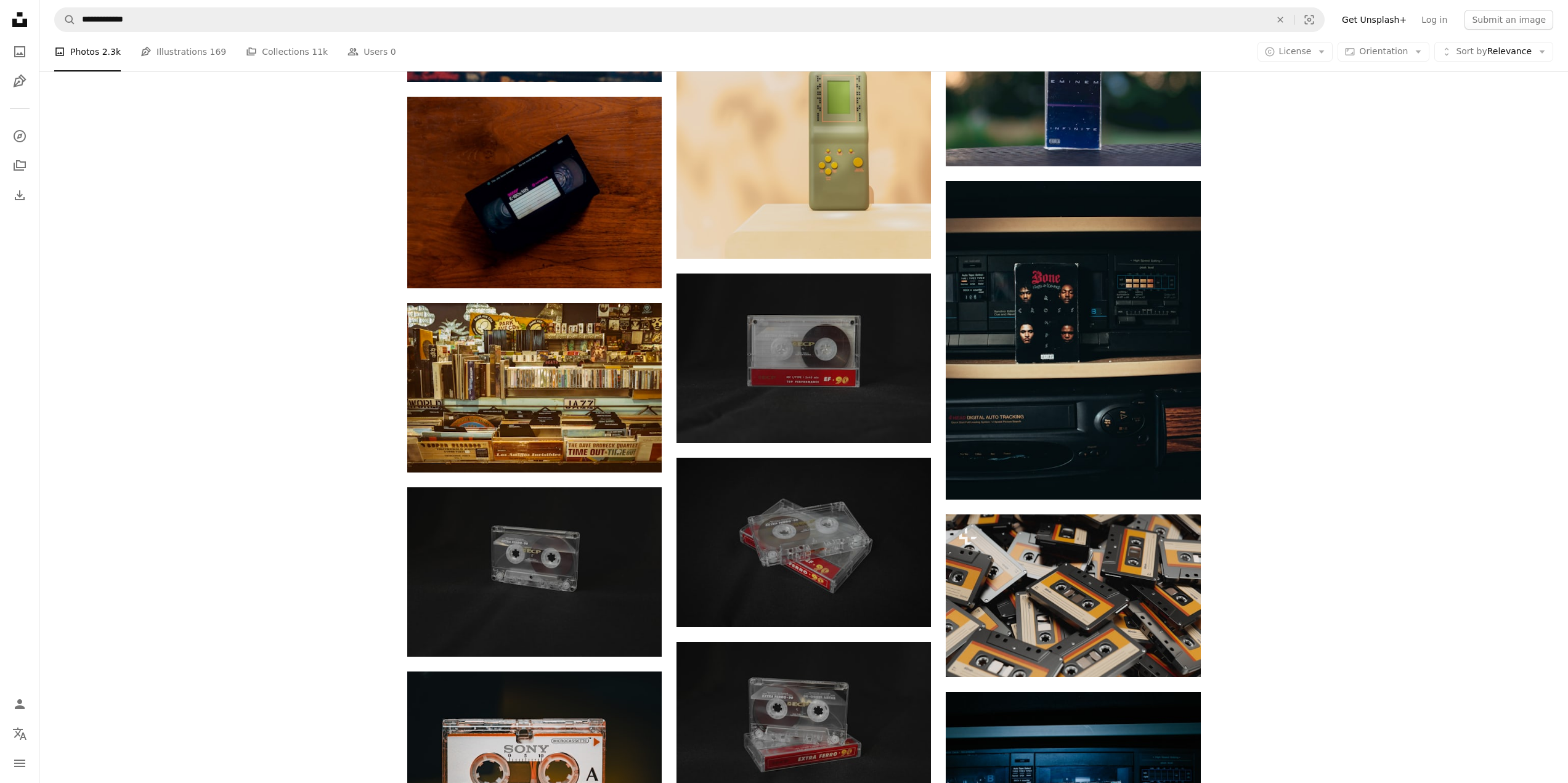
drag, startPoint x: 840, startPoint y: 401, endPoint x: 1550, endPoint y: 386, distance: 710.2
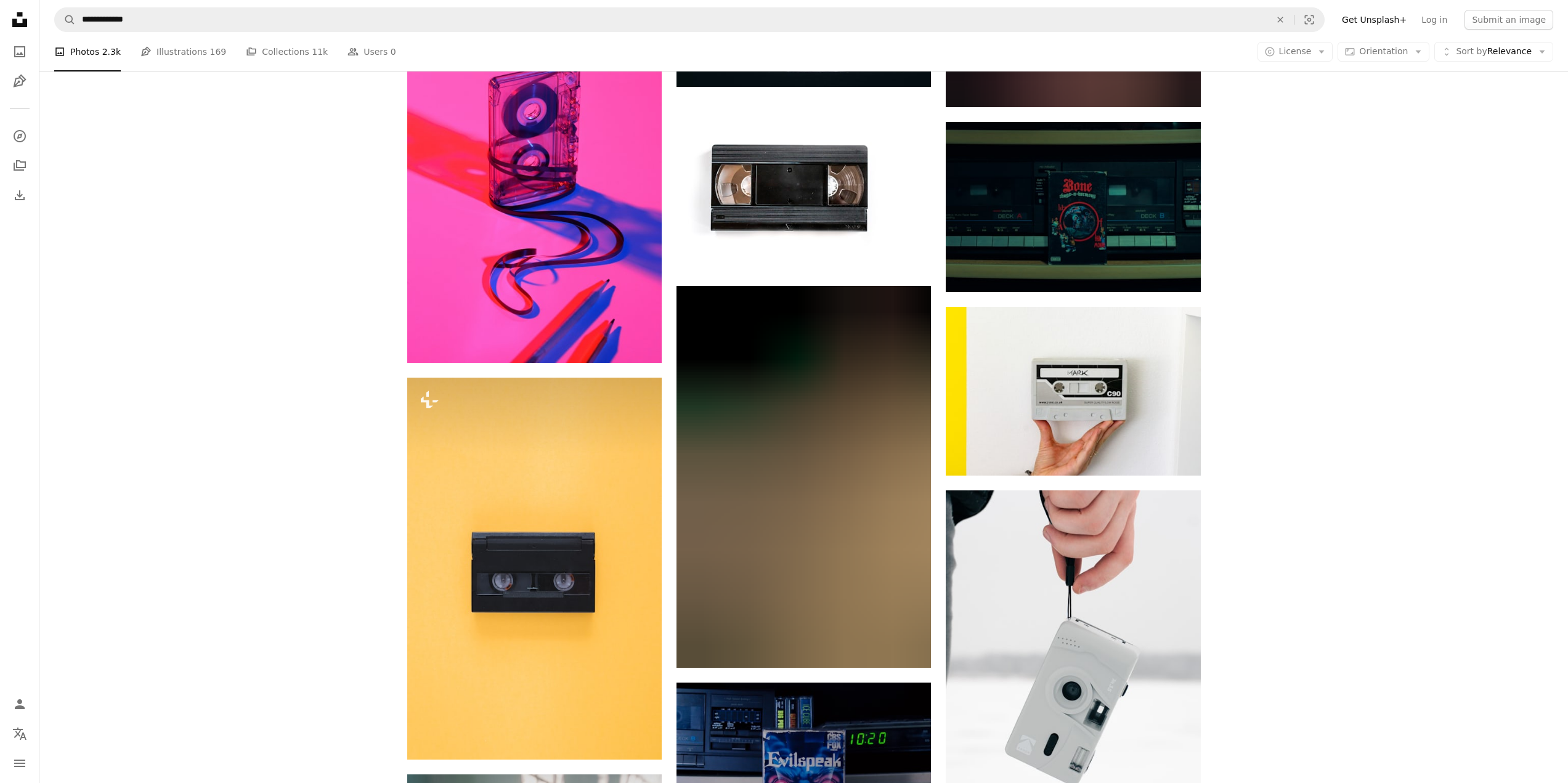
scroll to position [15829, 0]
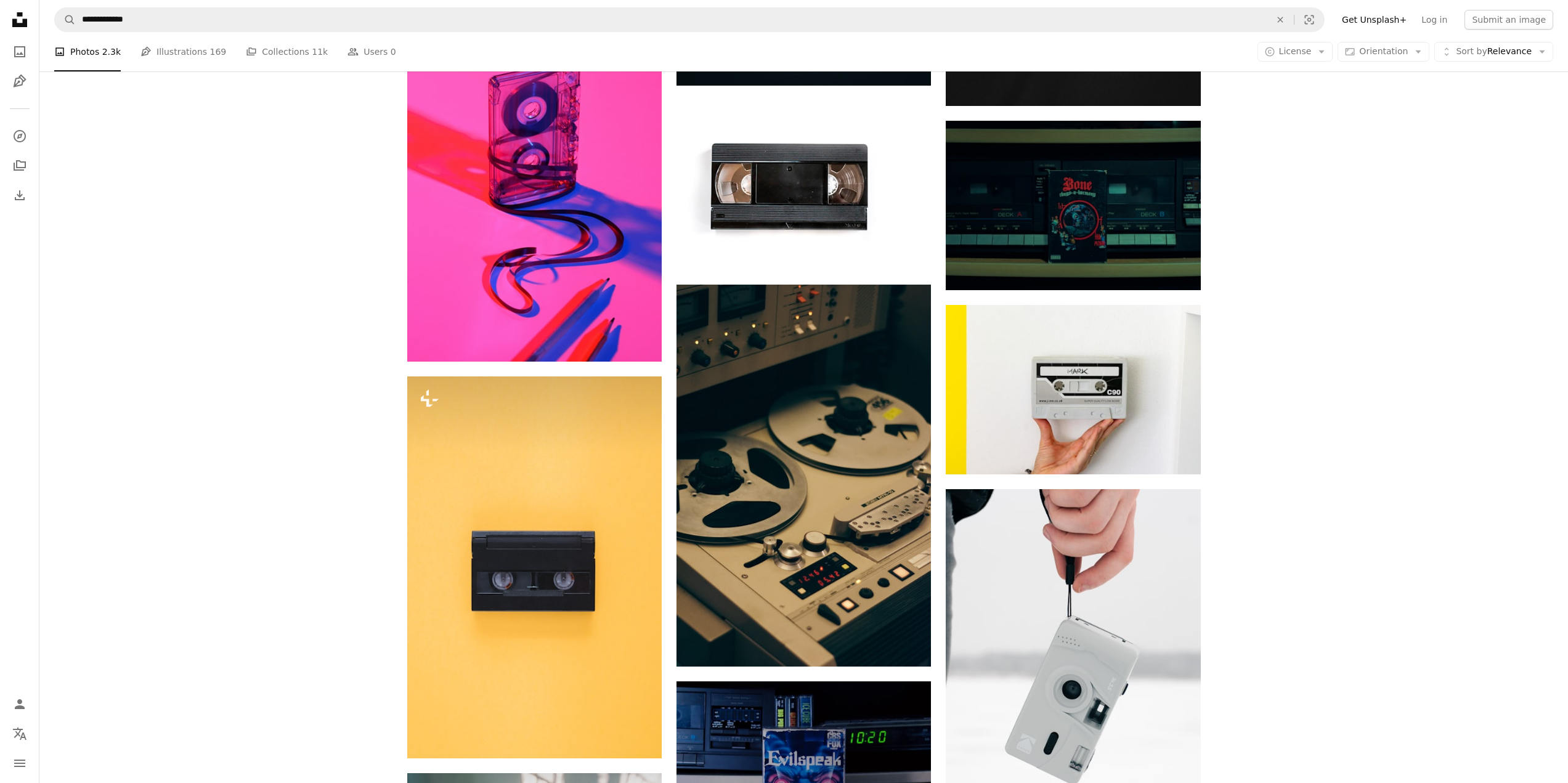
drag, startPoint x: 986, startPoint y: 402, endPoint x: 1273, endPoint y: 358, distance: 290.4
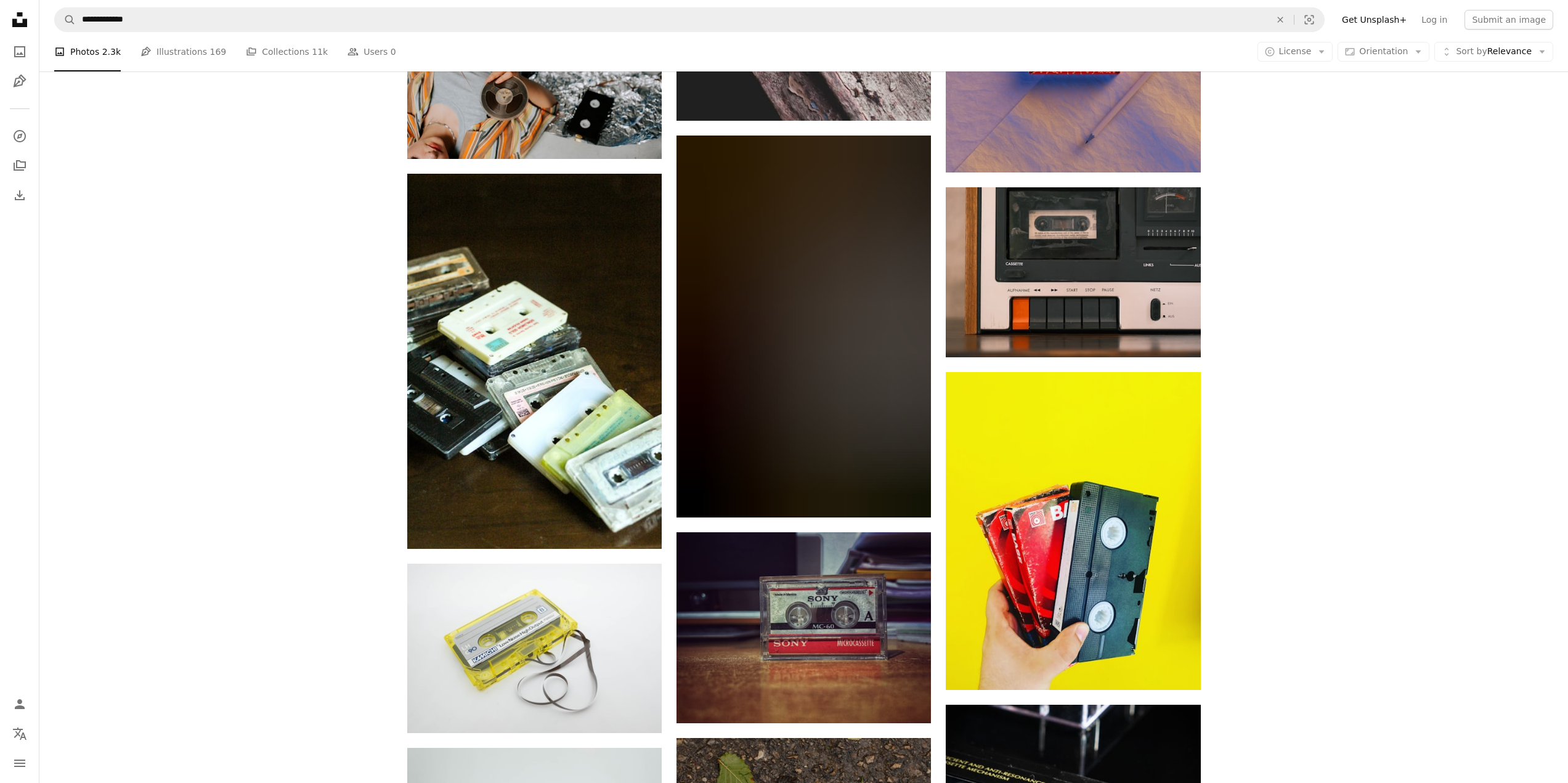
scroll to position [17677, 0]
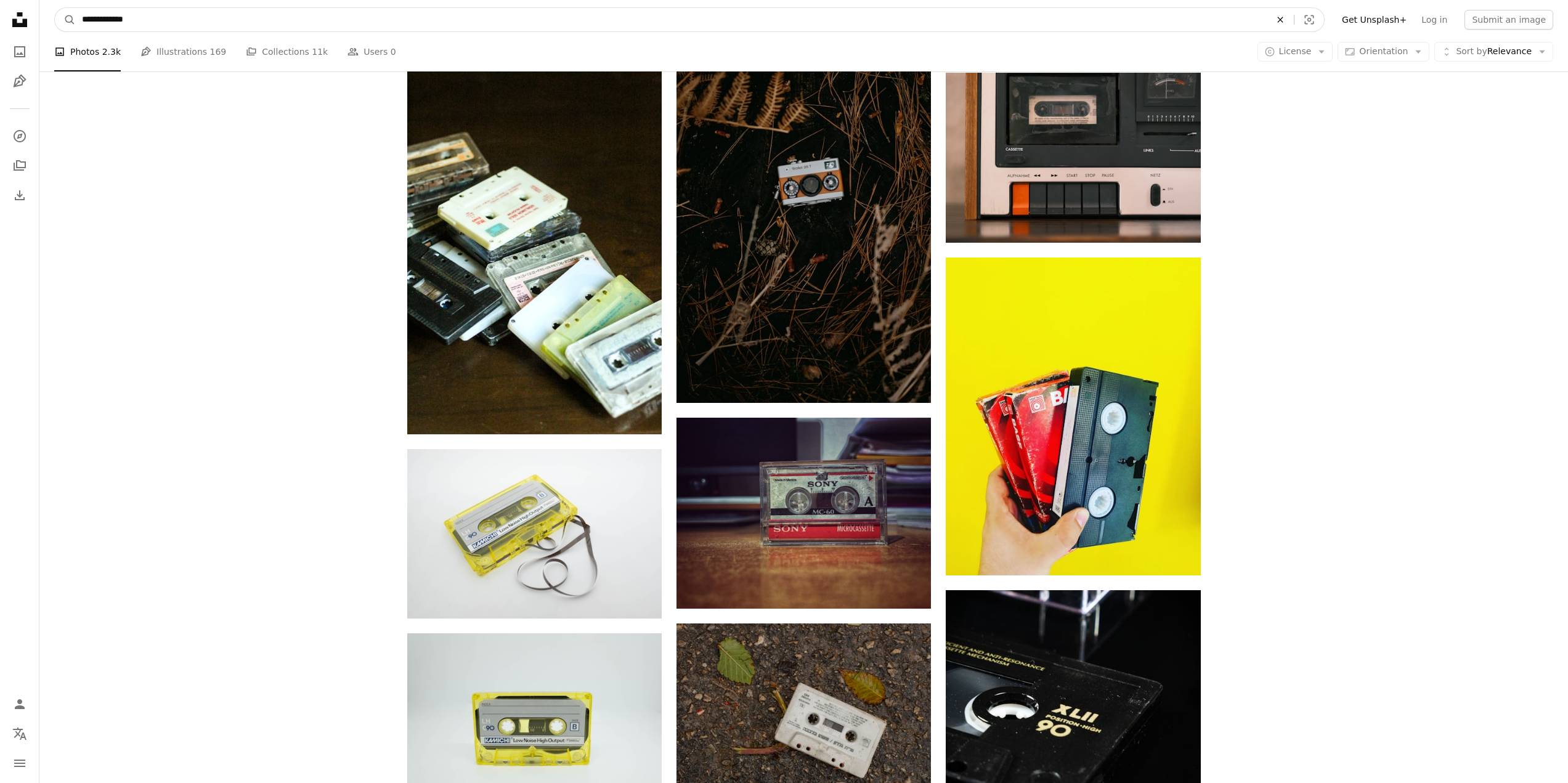
click at [1293, 21] on icon "An X shape" at bounding box center [1280, 20] width 27 height 10
type input "******"
click button "A magnifying glass" at bounding box center [65, 19] width 21 height 23
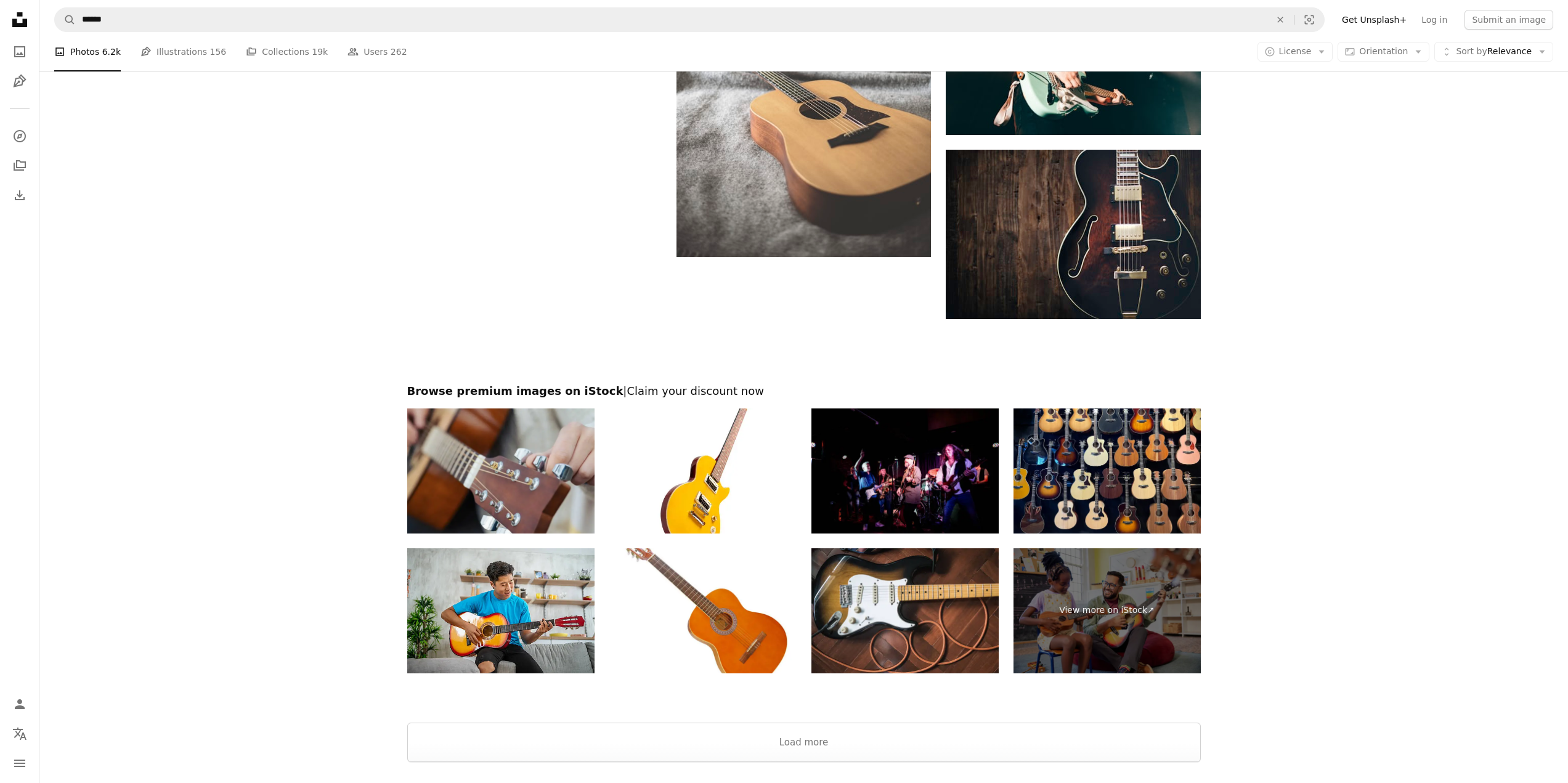
scroll to position [2223, 0]
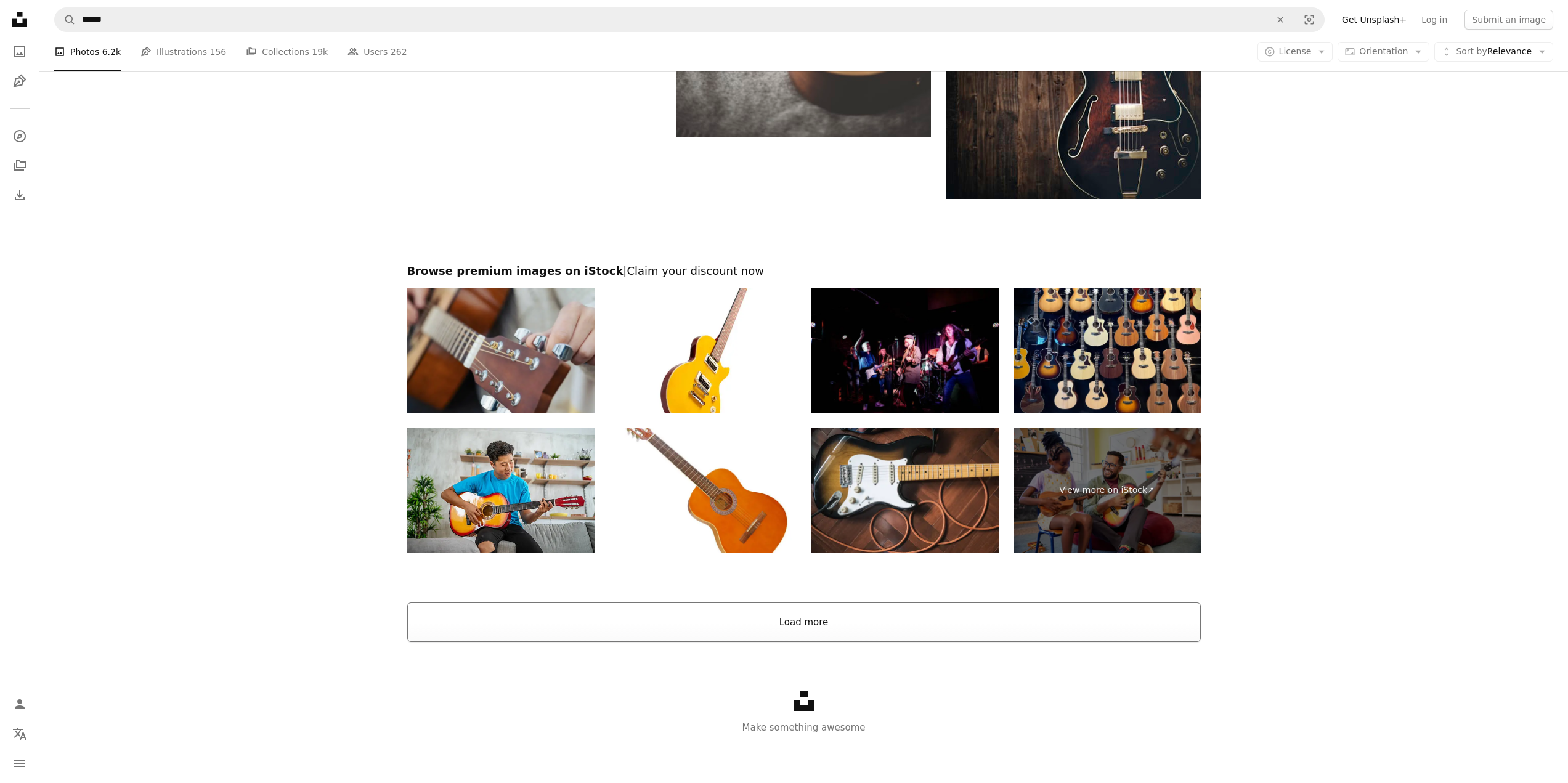
click at [907, 617] on button "Load more" at bounding box center [804, 622] width 794 height 40
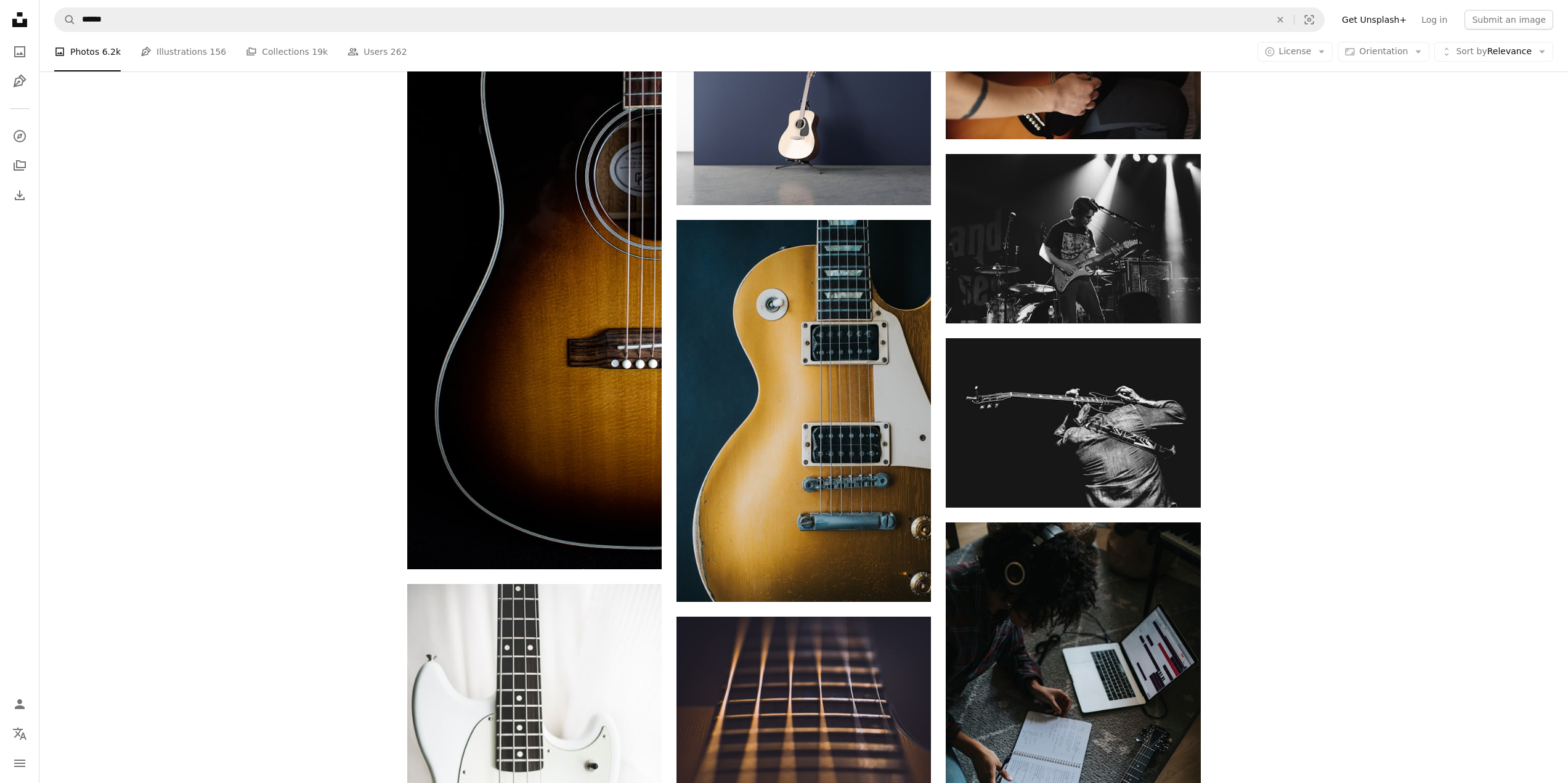
scroll to position [4071, 0]
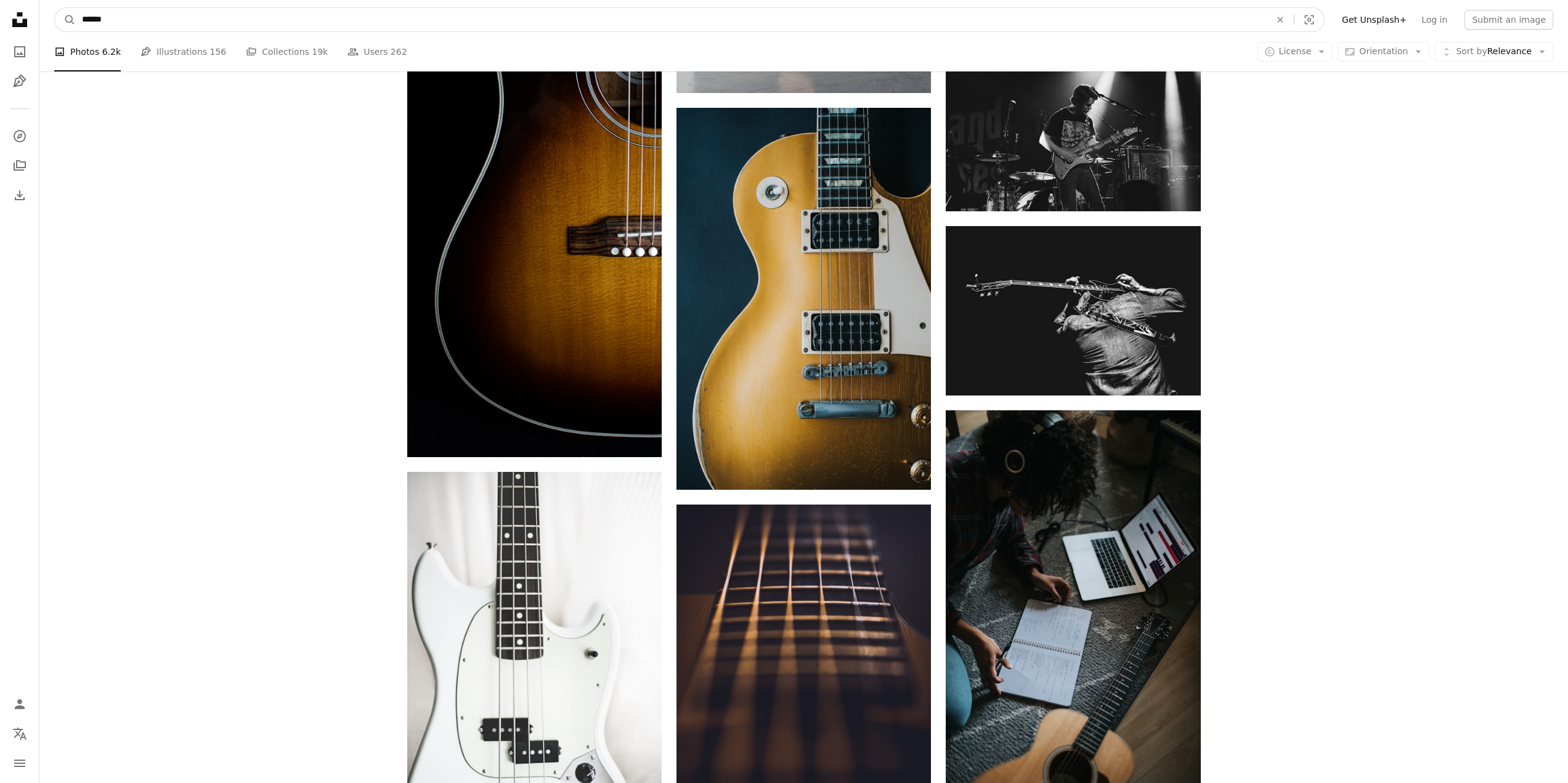
click at [81, 21] on input "******" at bounding box center [671, 19] width 1191 height 23
type input "**********"
click button "A magnifying glass" at bounding box center [65, 19] width 21 height 23
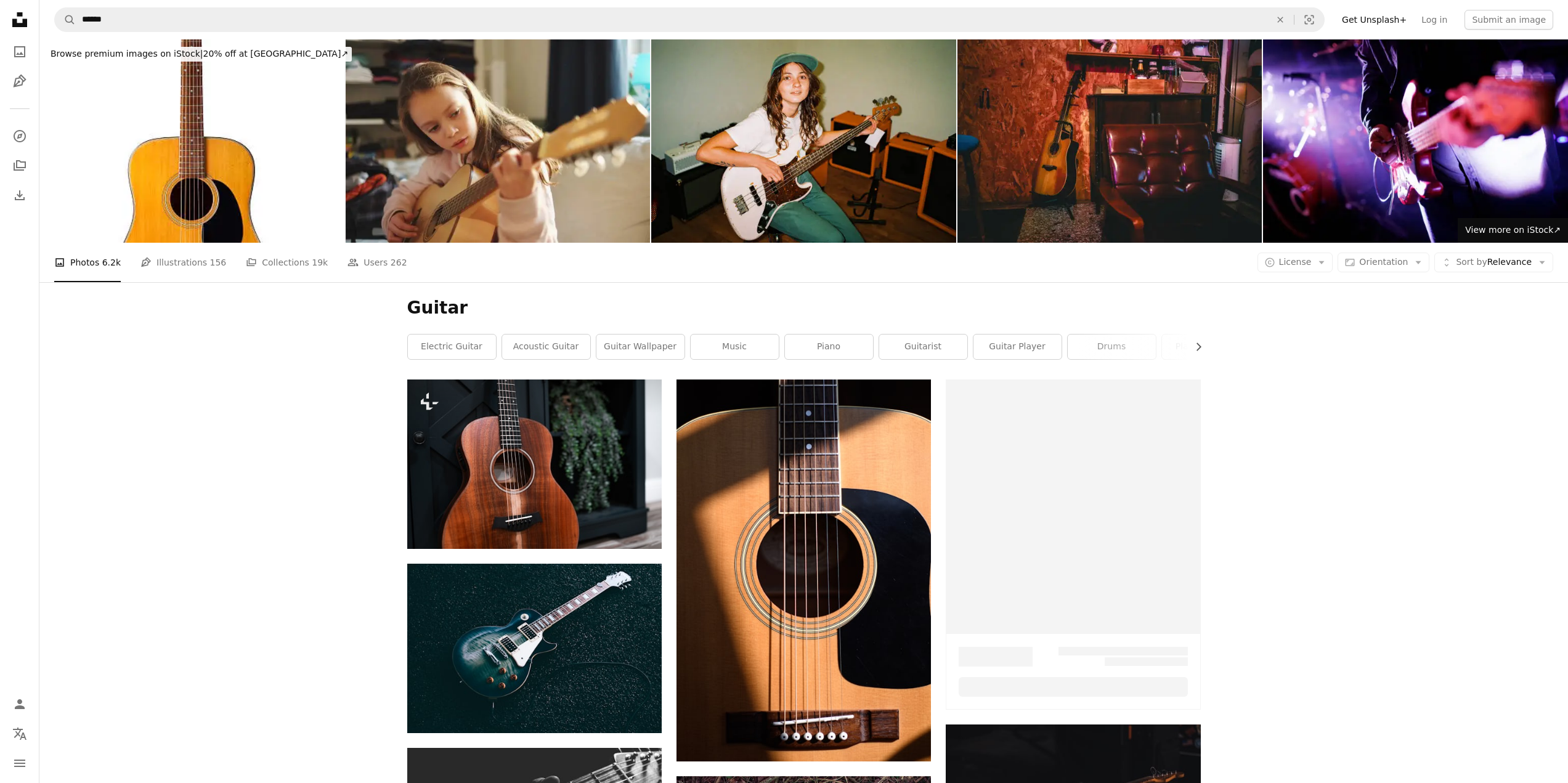
scroll to position [4069, 0]
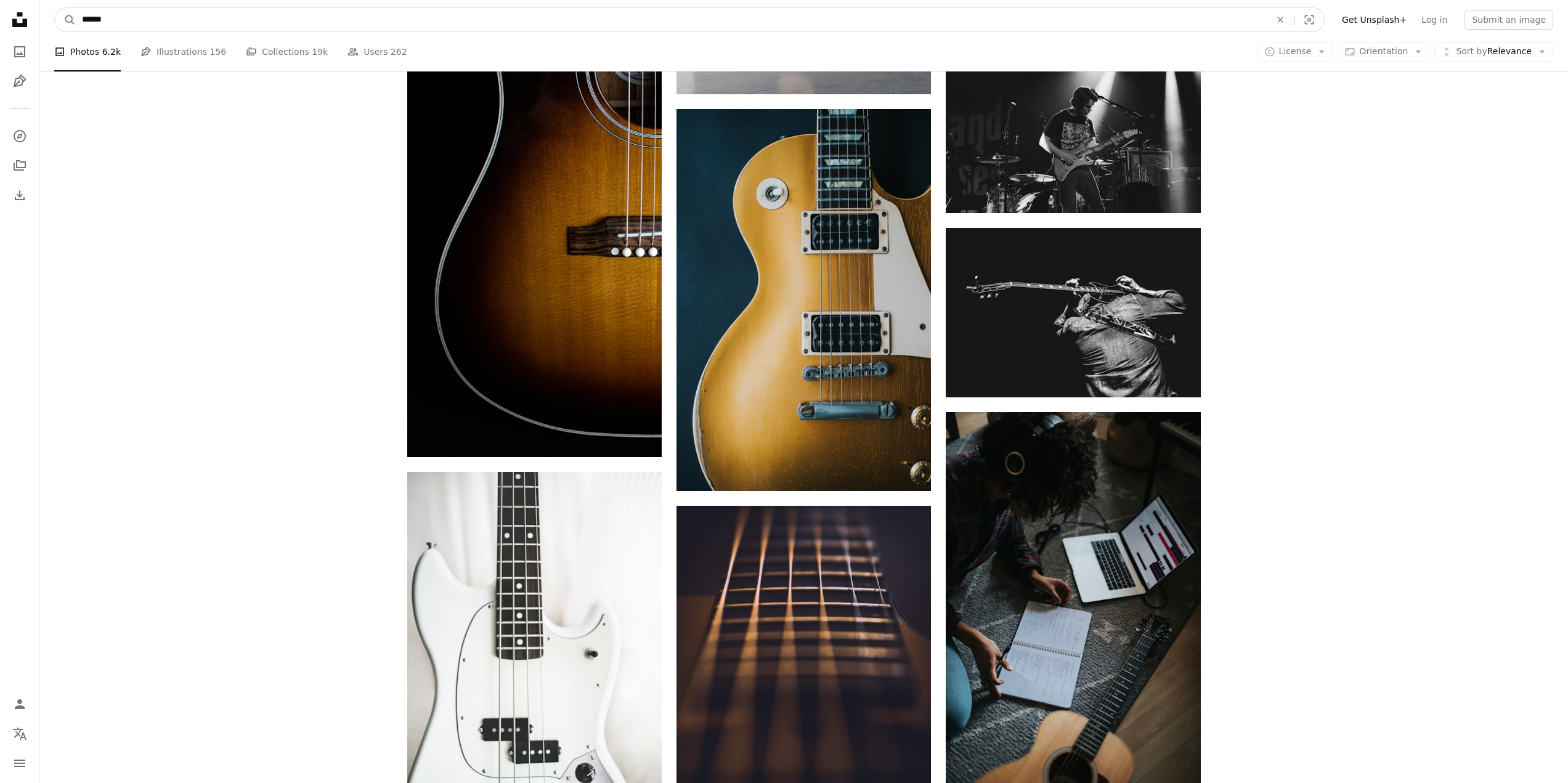
click at [76, 23] on input "******" at bounding box center [671, 19] width 1191 height 23
type input "**********"
click button "A magnifying glass" at bounding box center [65, 19] width 21 height 23
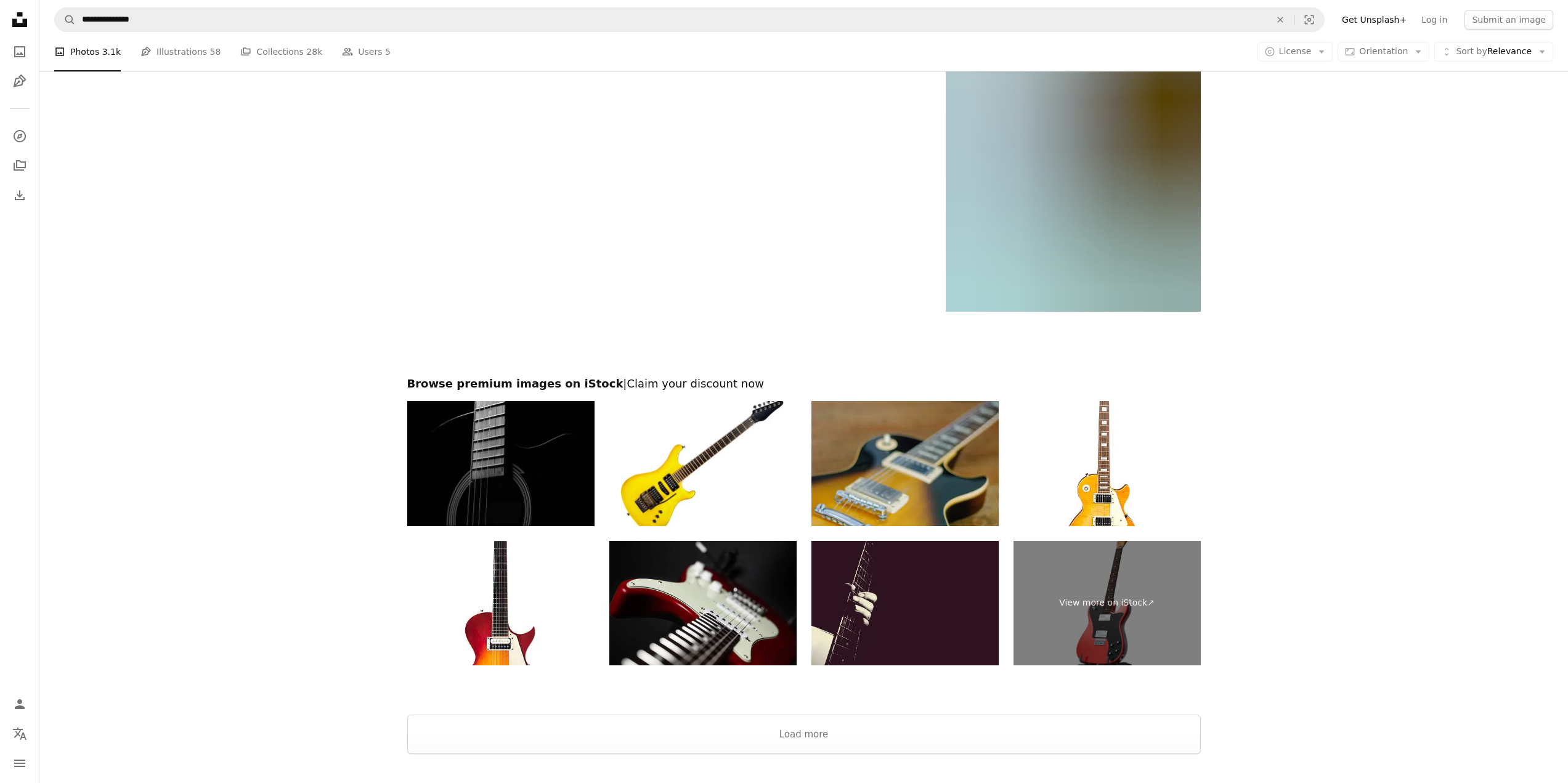
scroll to position [2633, 0]
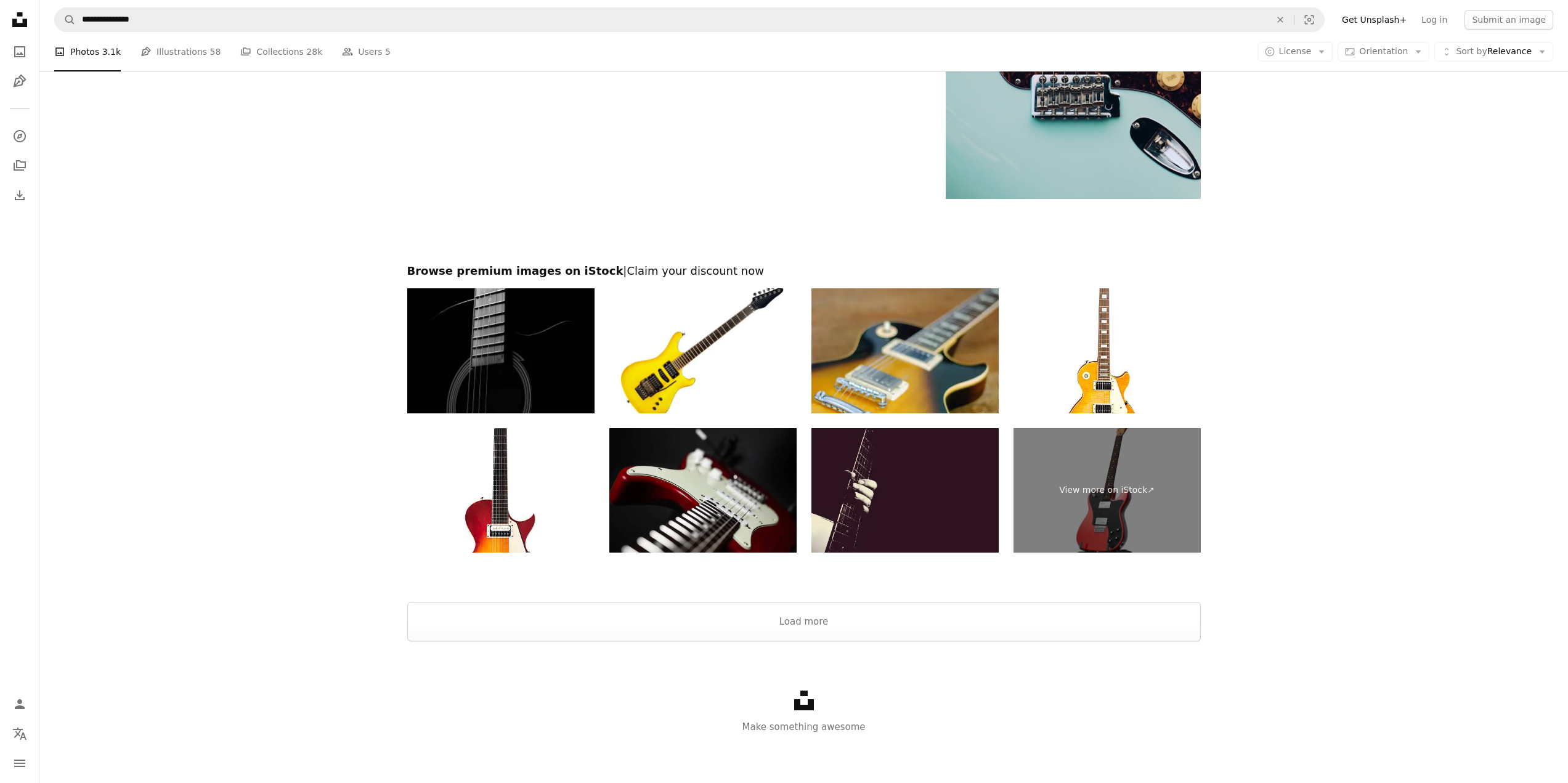
click at [880, 601] on div at bounding box center [804, 587] width 1528 height 30
click at [880, 602] on button "Load more" at bounding box center [804, 622] width 794 height 40
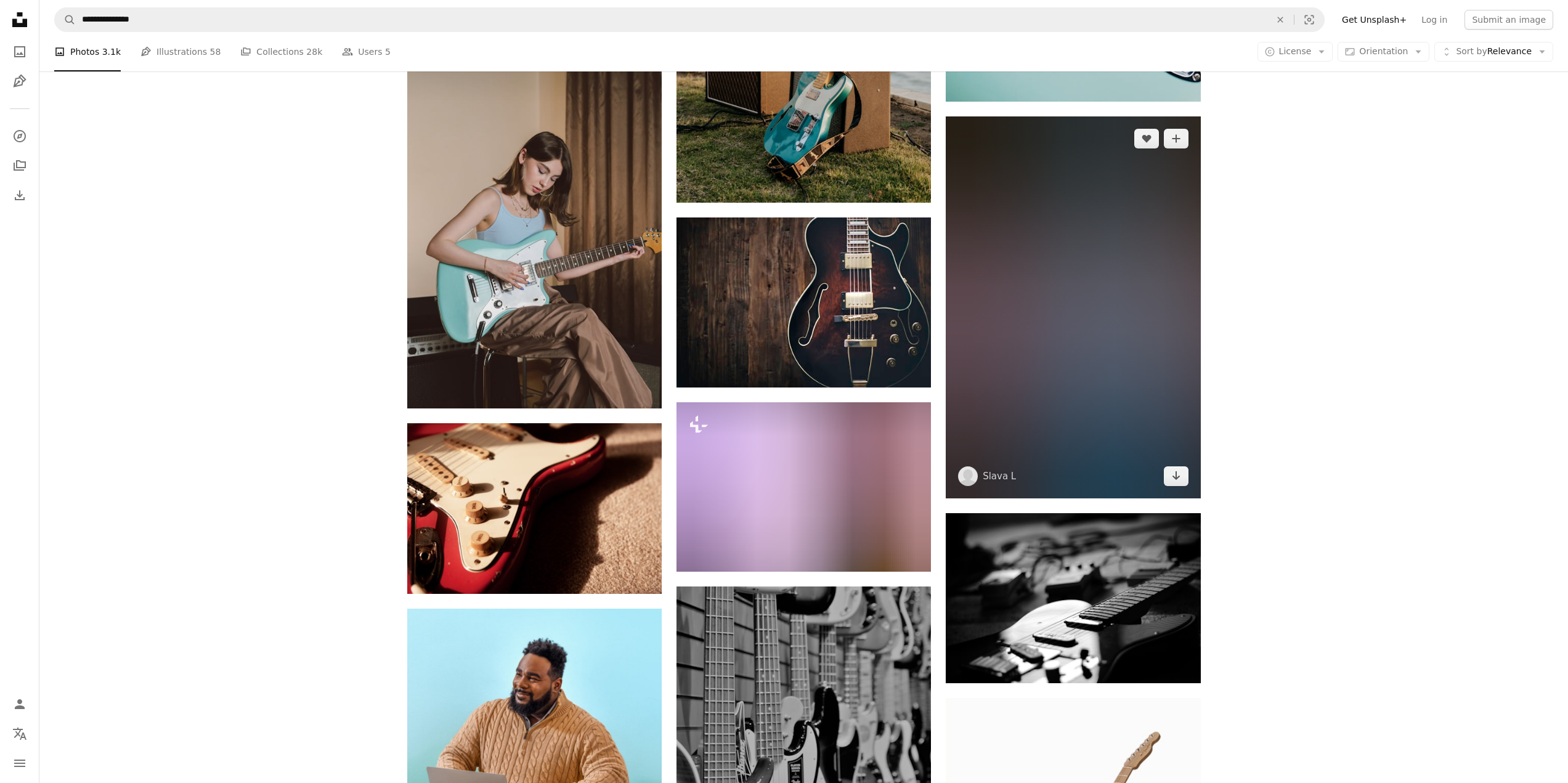
scroll to position [2756, 0]
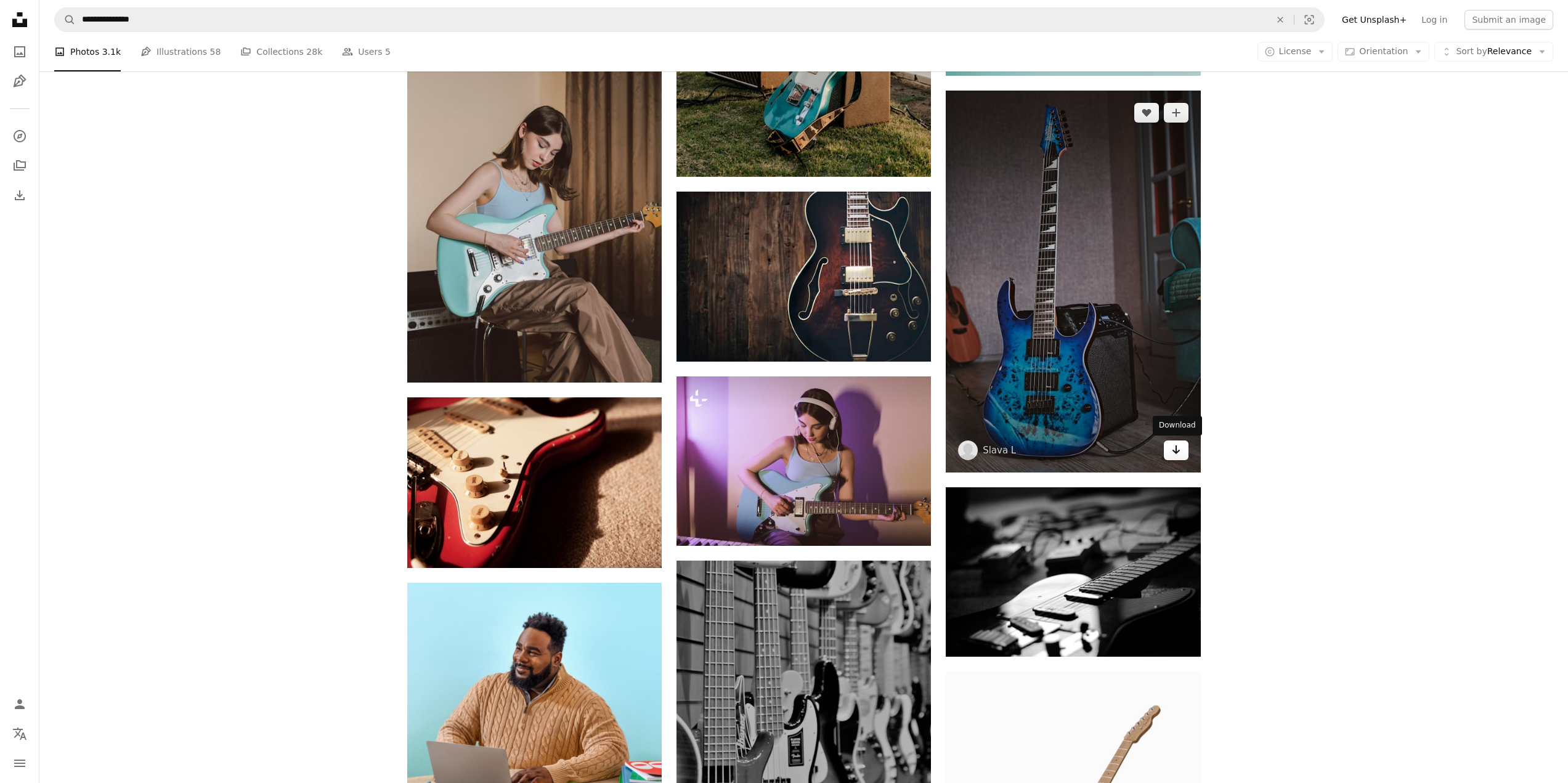
click at [1176, 455] on icon "Arrow pointing down" at bounding box center [1176, 450] width 10 height 15
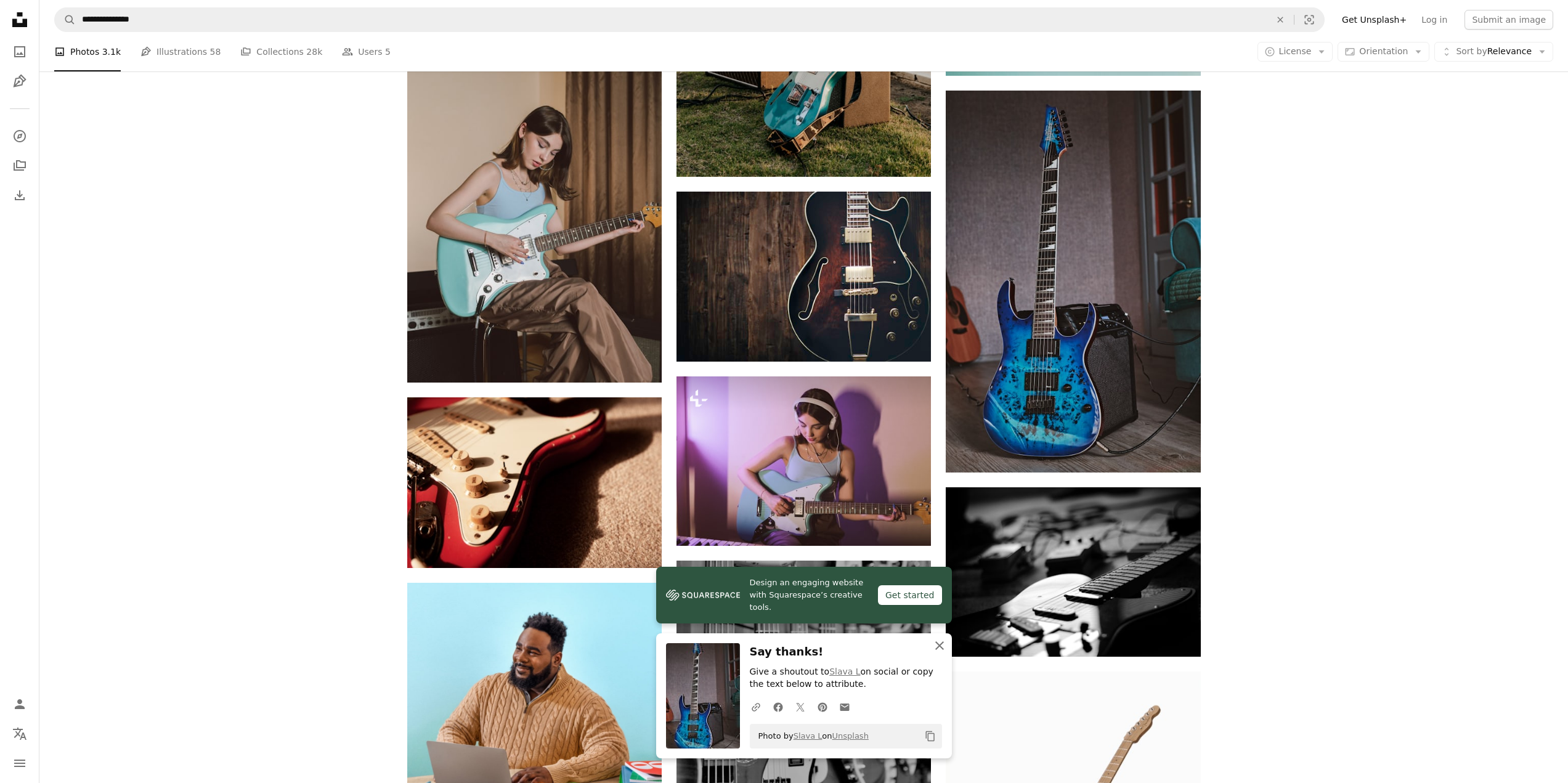
drag, startPoint x: 937, startPoint y: 648, endPoint x: 934, endPoint y: 639, distance: 9.5
click at [935, 644] on icon "An X shape" at bounding box center [939, 645] width 15 height 15
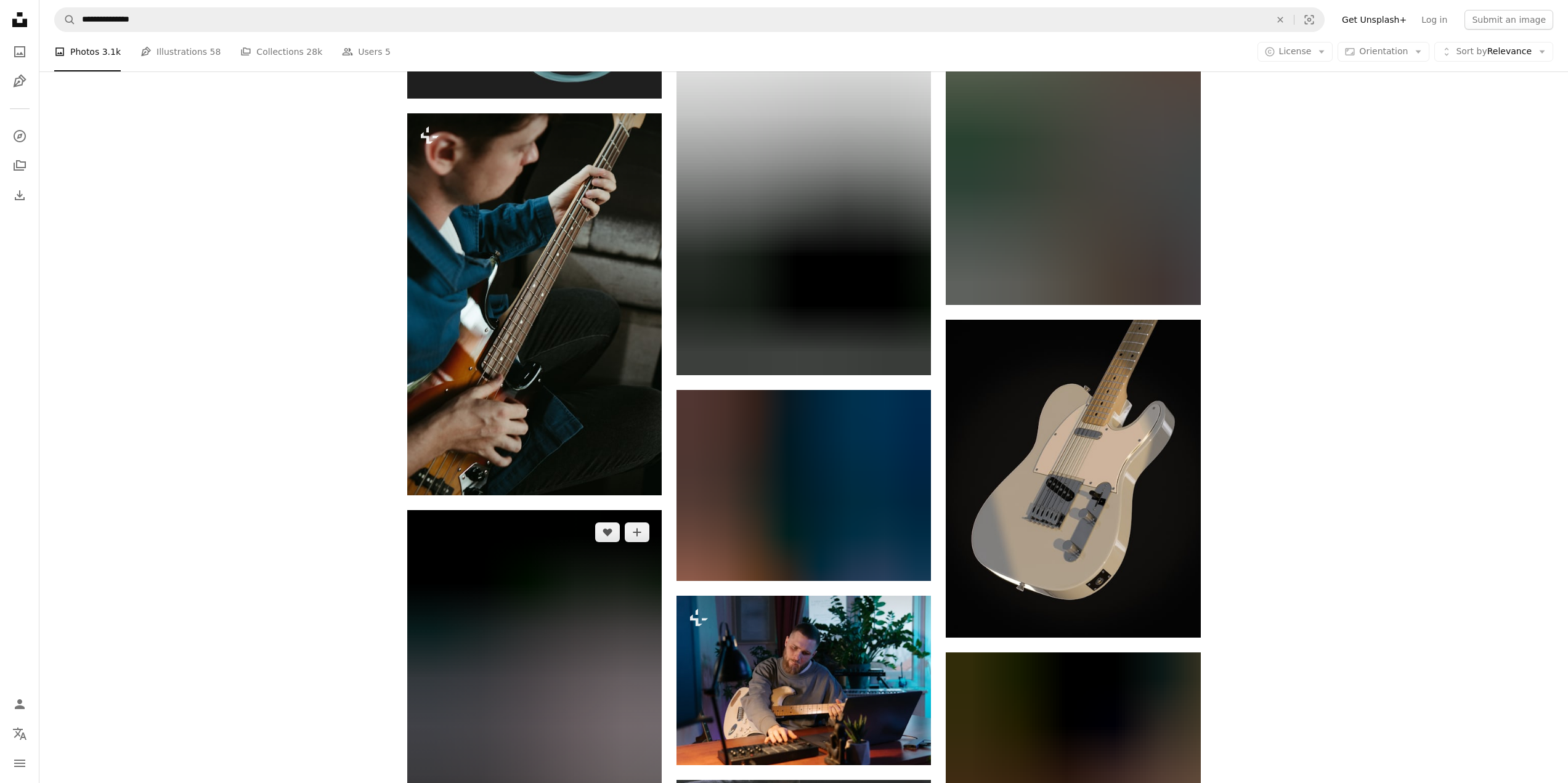
scroll to position [7499, 0]
